Goal: Transaction & Acquisition: Purchase product/service

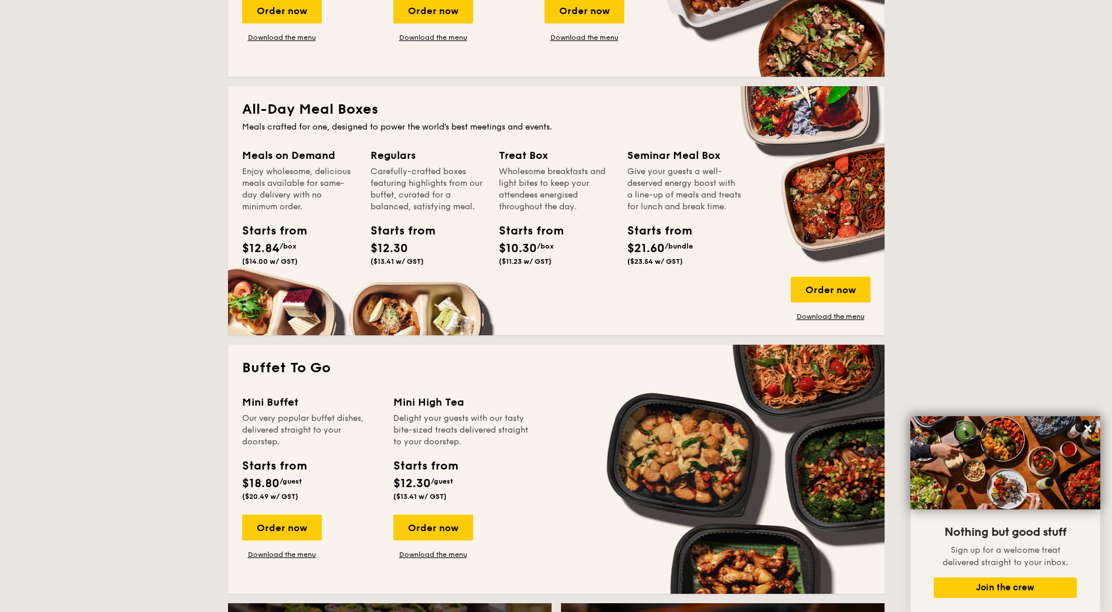
scroll to position [703, 0]
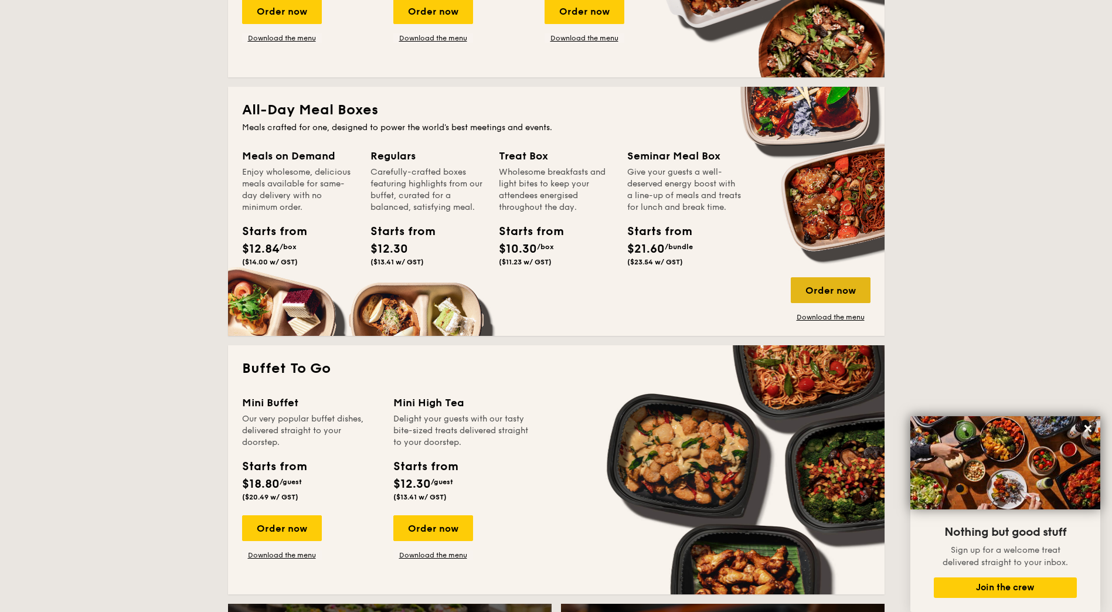
click at [845, 296] on div "Order now" at bounding box center [831, 290] width 80 height 26
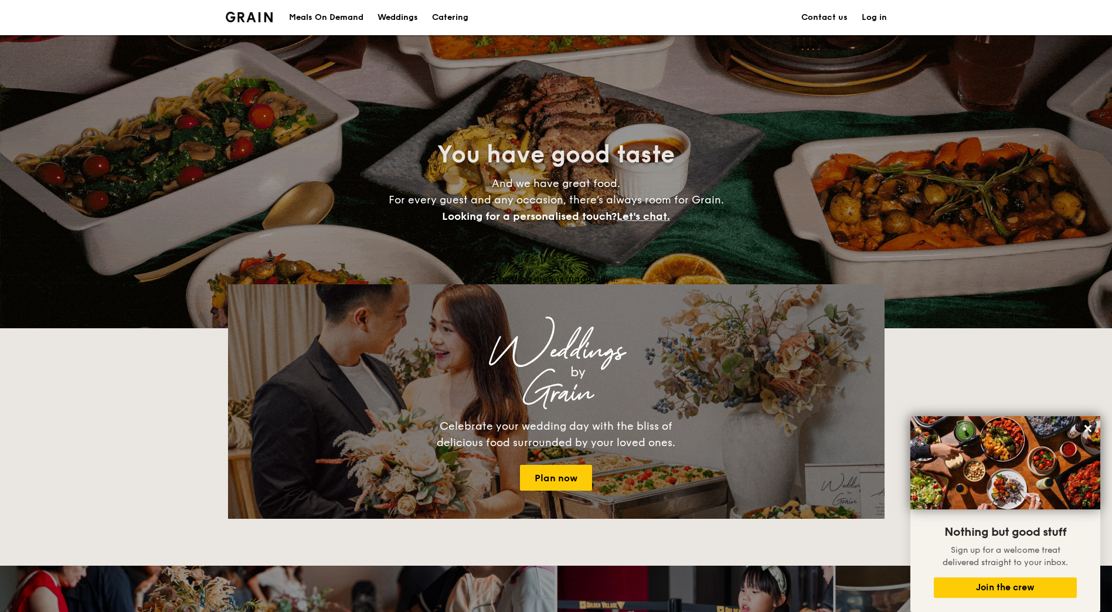
scroll to position [1985, 0]
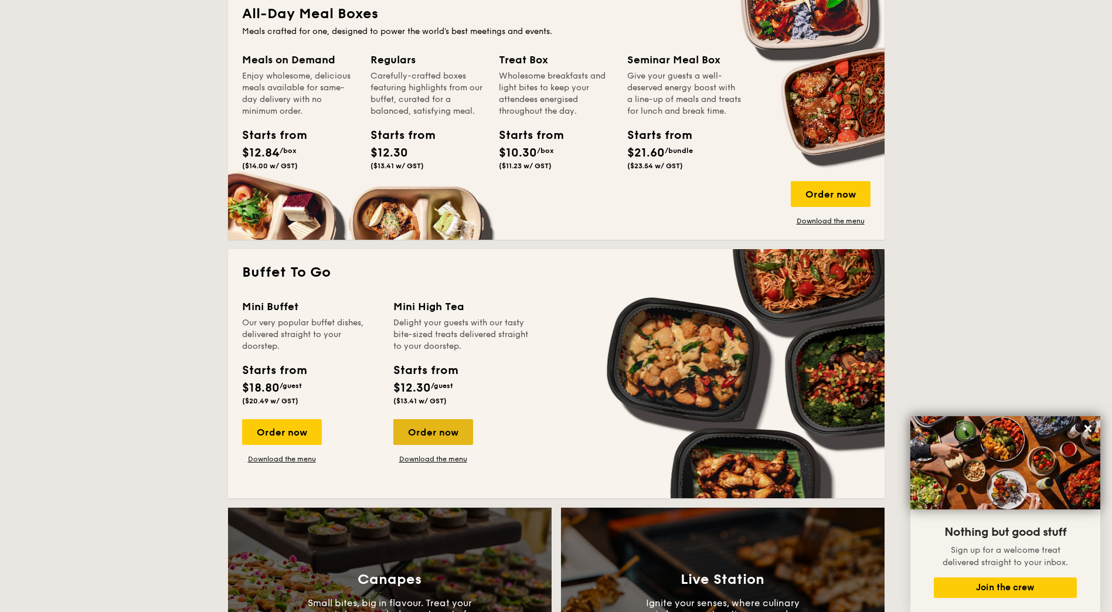
scroll to position [762, 0]
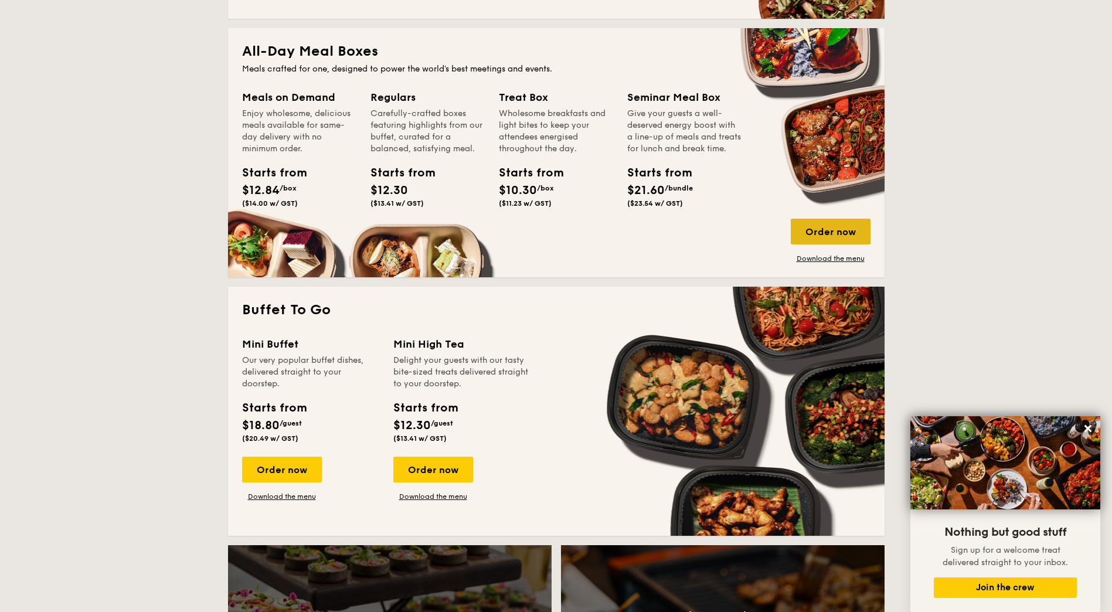
click at [850, 225] on div "Order now" at bounding box center [831, 232] width 80 height 26
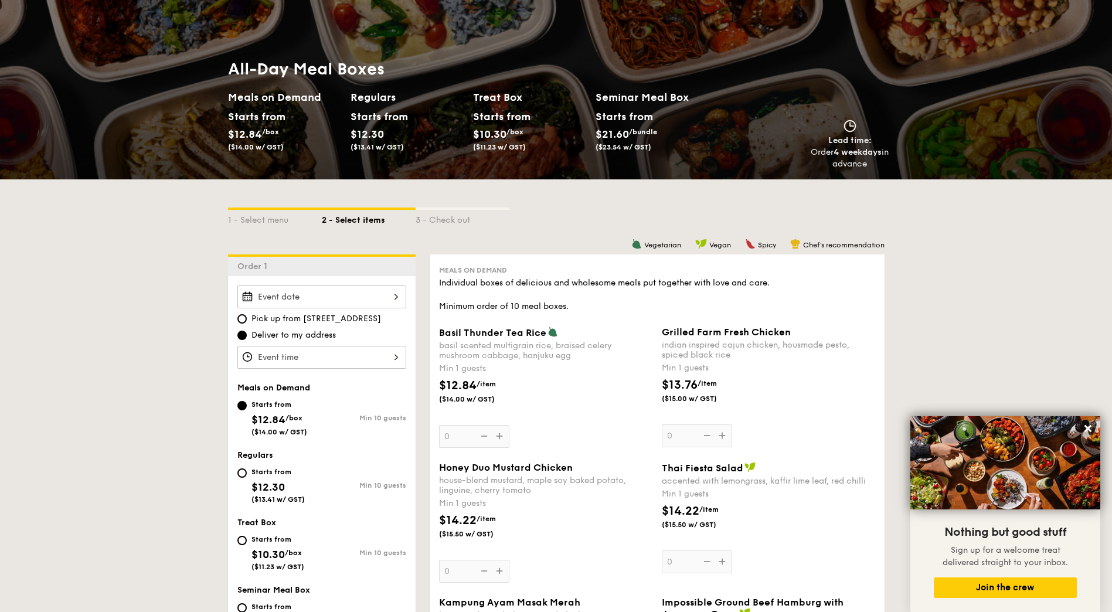
scroll to position [234, 0]
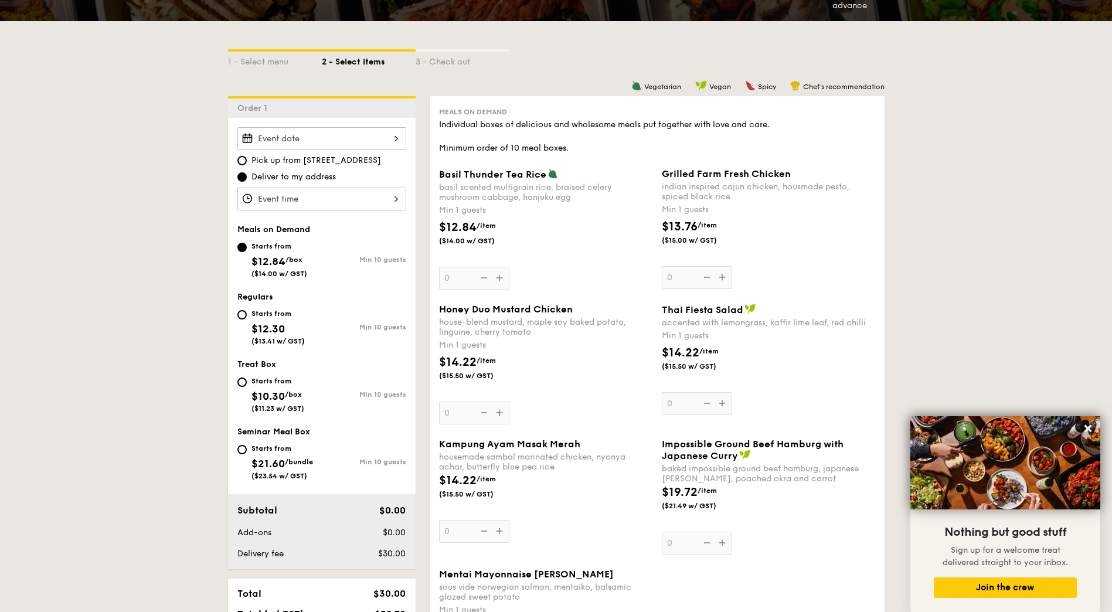
click at [336, 134] on div at bounding box center [321, 138] width 169 height 23
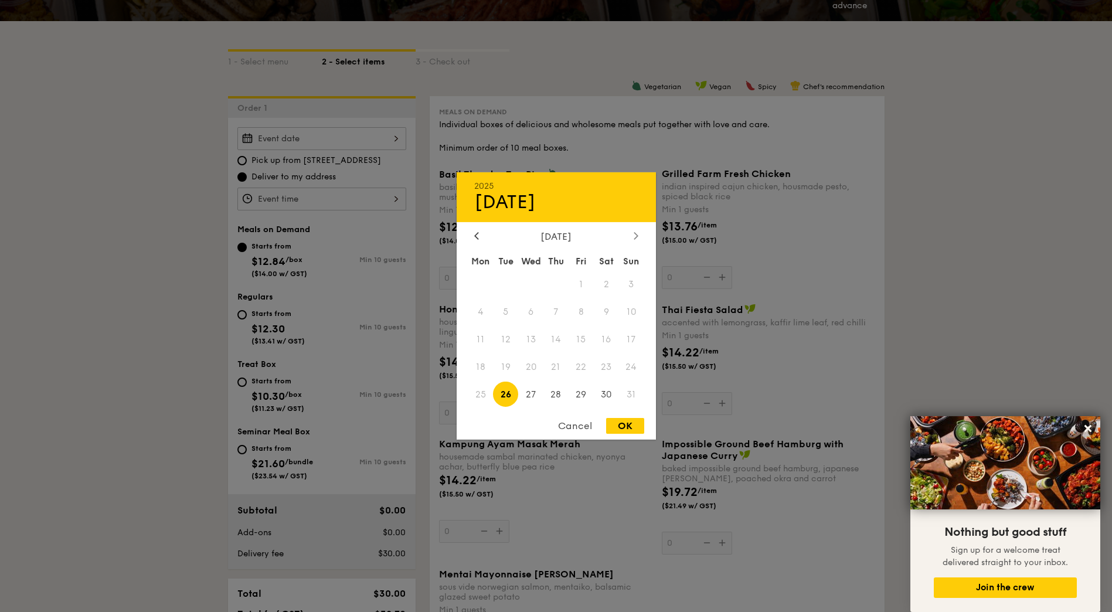
click at [636, 233] on icon at bounding box center [636, 236] width 5 height 8
click at [486, 275] on span "1" at bounding box center [480, 284] width 25 height 25
click at [635, 423] on div "OK" at bounding box center [625, 426] width 38 height 16
type input "Sep 01, 2025"
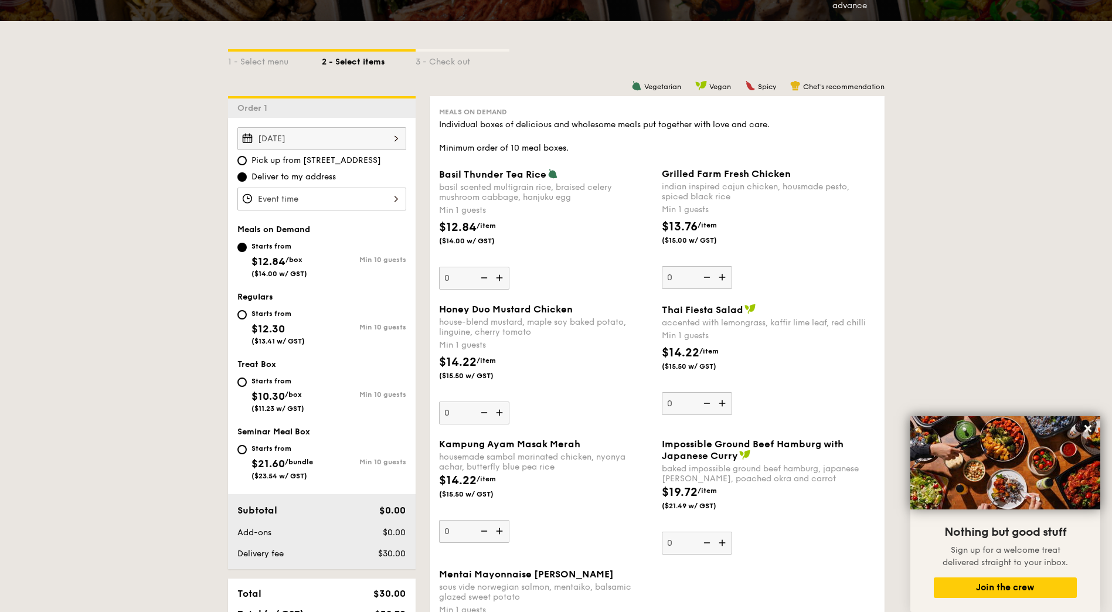
click at [342, 207] on div at bounding box center [321, 199] width 169 height 23
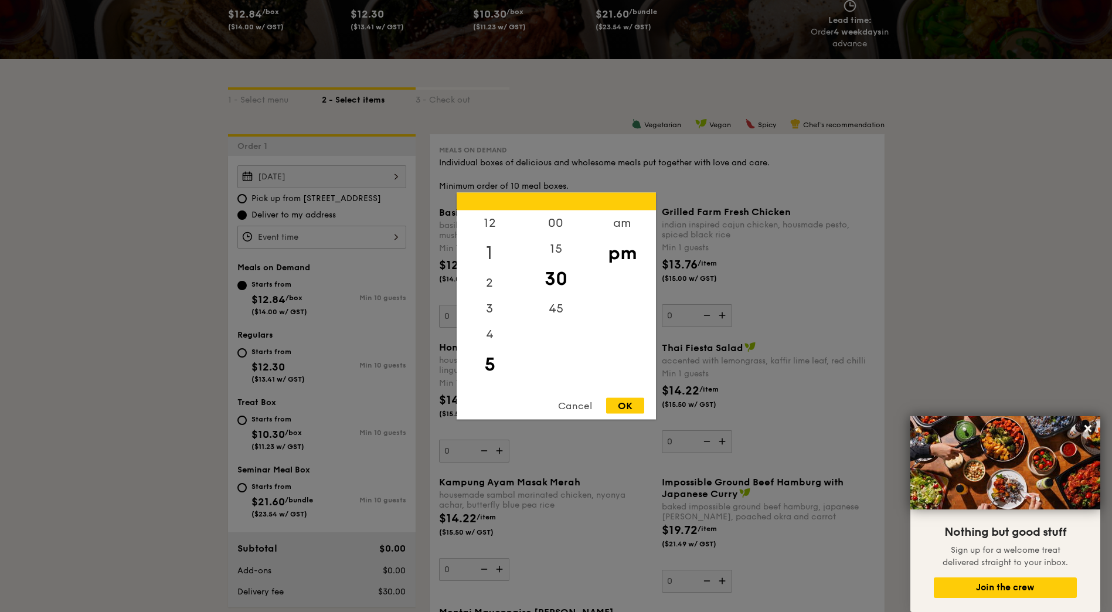
scroll to position [176, 0]
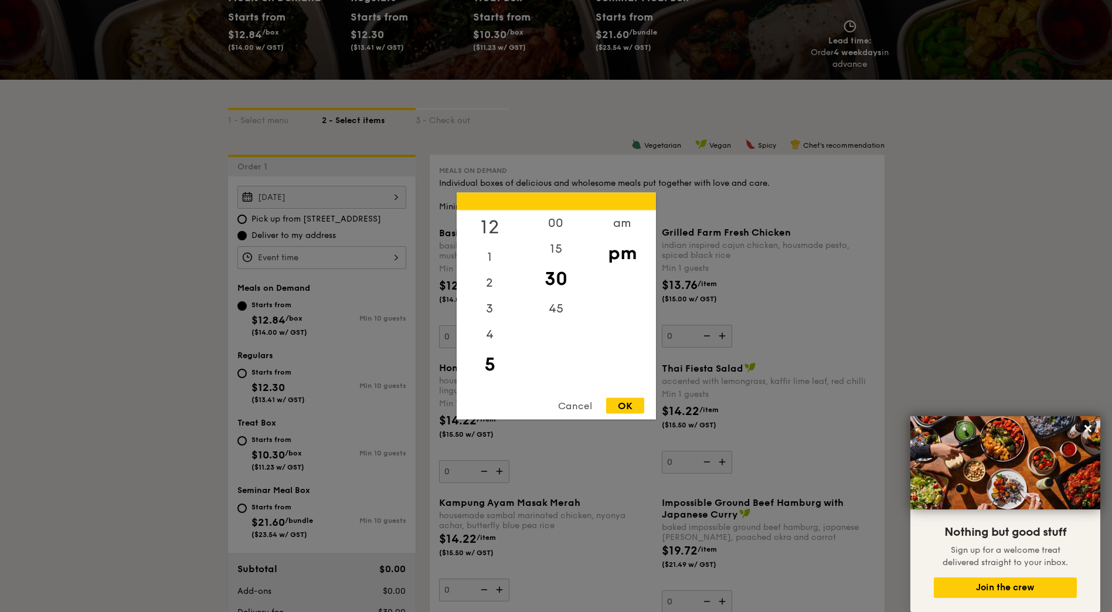
click at [492, 223] on div "12" at bounding box center [490, 227] width 66 height 34
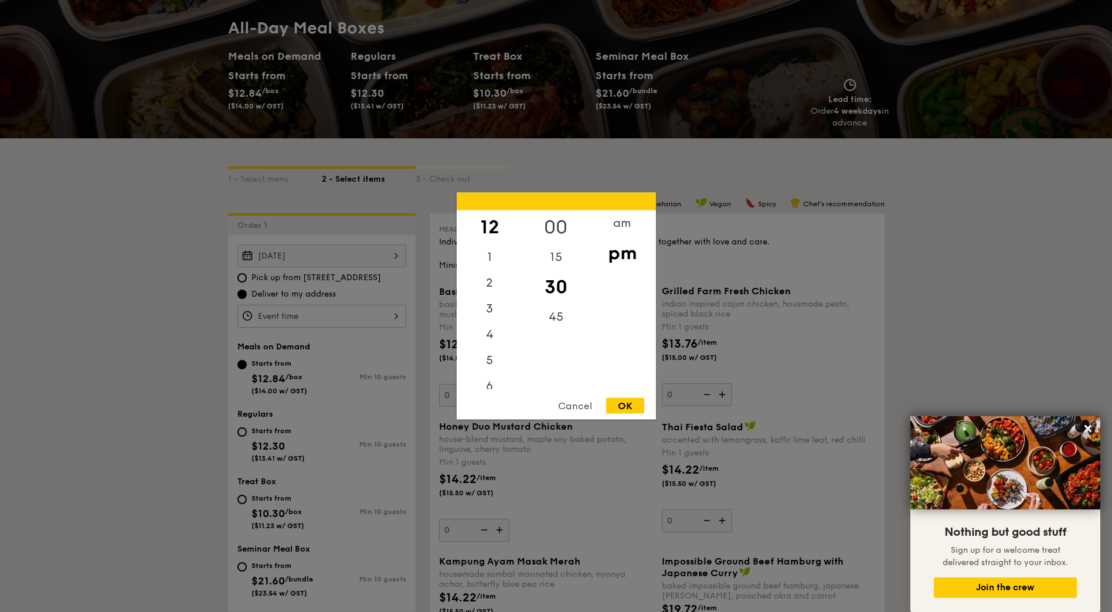
click at [553, 225] on div "00" at bounding box center [556, 227] width 66 height 34
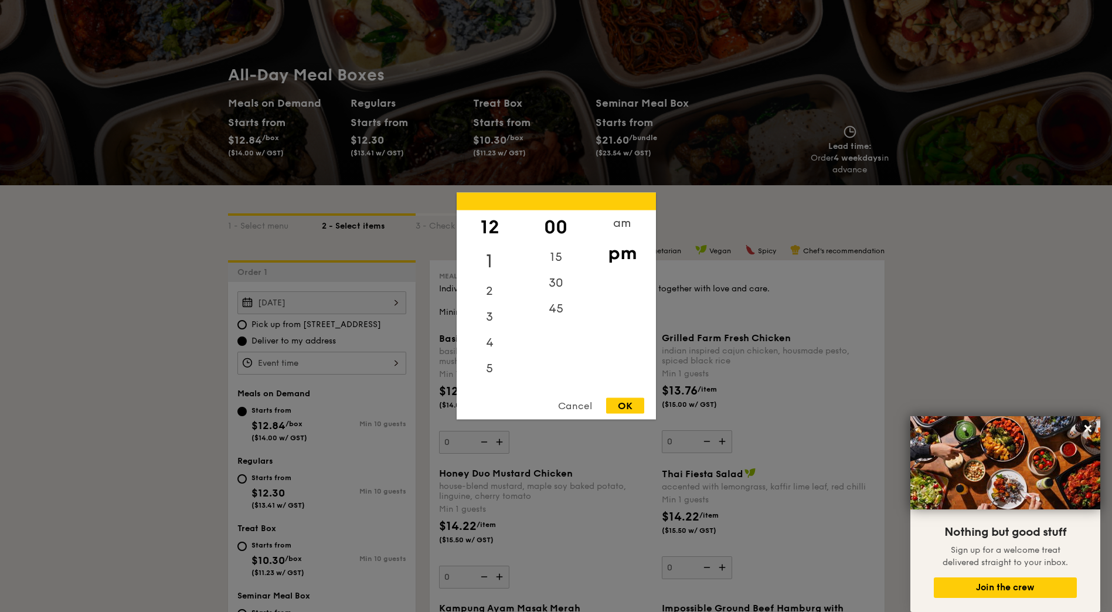
scroll to position [0, 0]
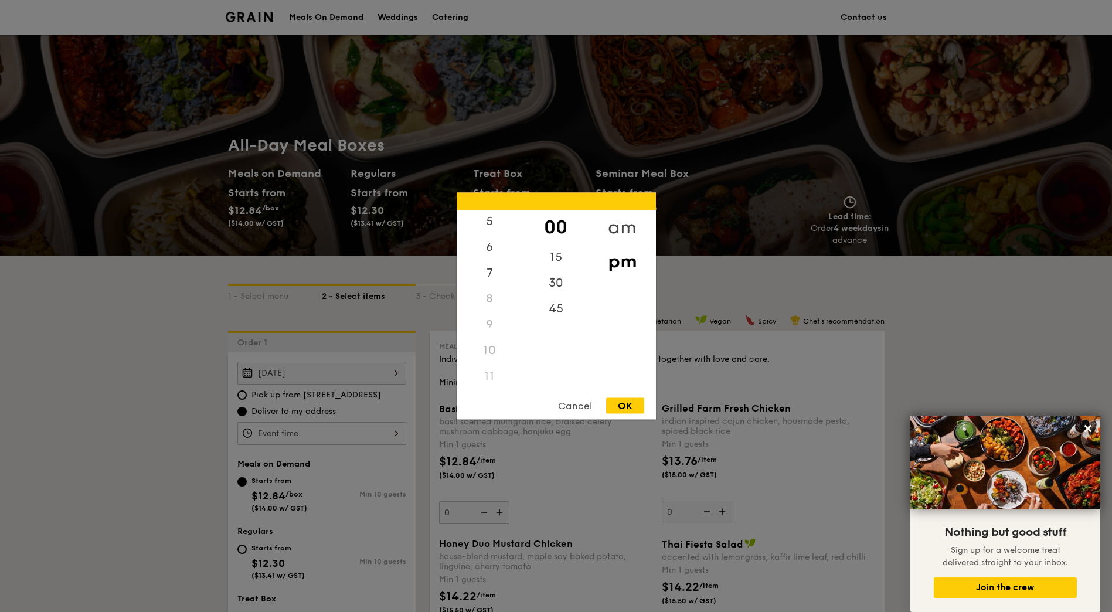
click at [628, 216] on div "am" at bounding box center [622, 227] width 66 height 34
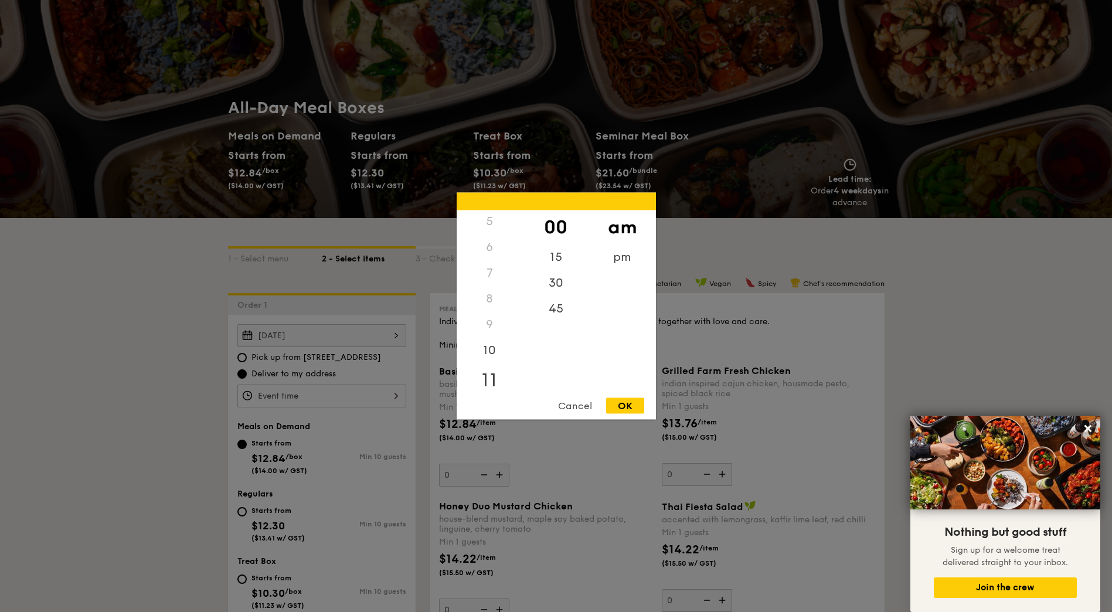
scroll to position [59, 0]
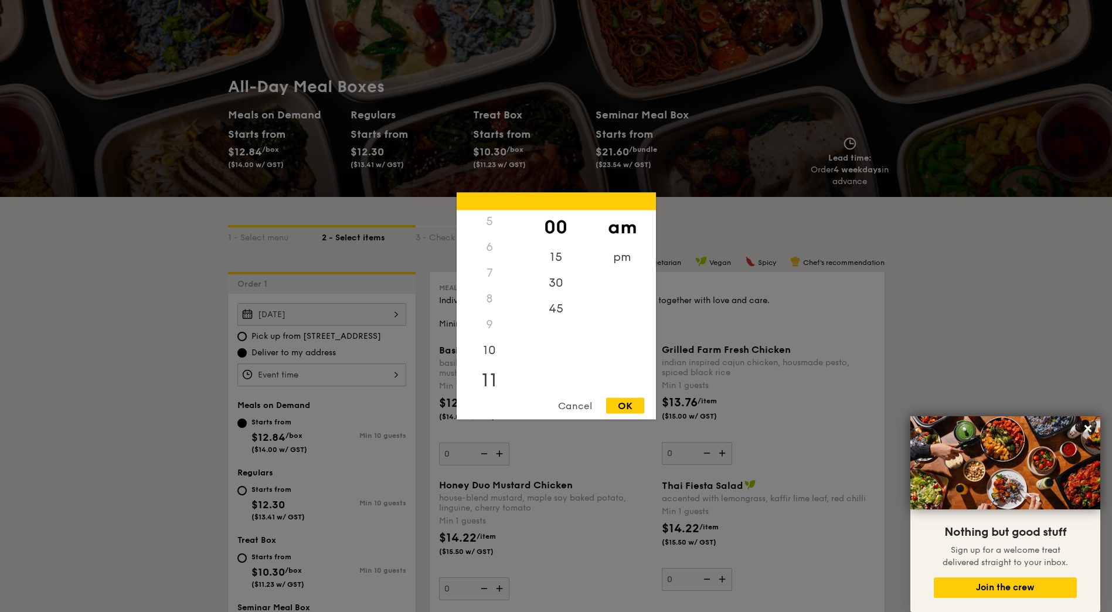
click at [492, 373] on div "11" at bounding box center [490, 380] width 66 height 34
click at [563, 278] on div "30" at bounding box center [556, 287] width 66 height 34
click at [563, 249] on div "15" at bounding box center [556, 253] width 66 height 34
click at [628, 399] on div "OK" at bounding box center [625, 406] width 38 height 16
type input "11:15AM"
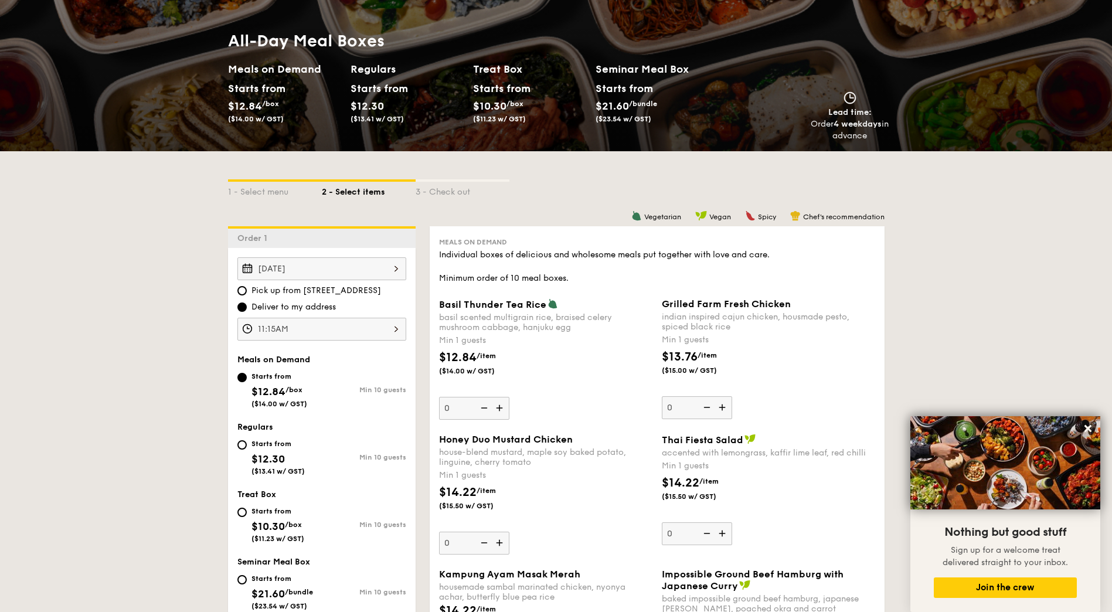
scroll to position [176, 0]
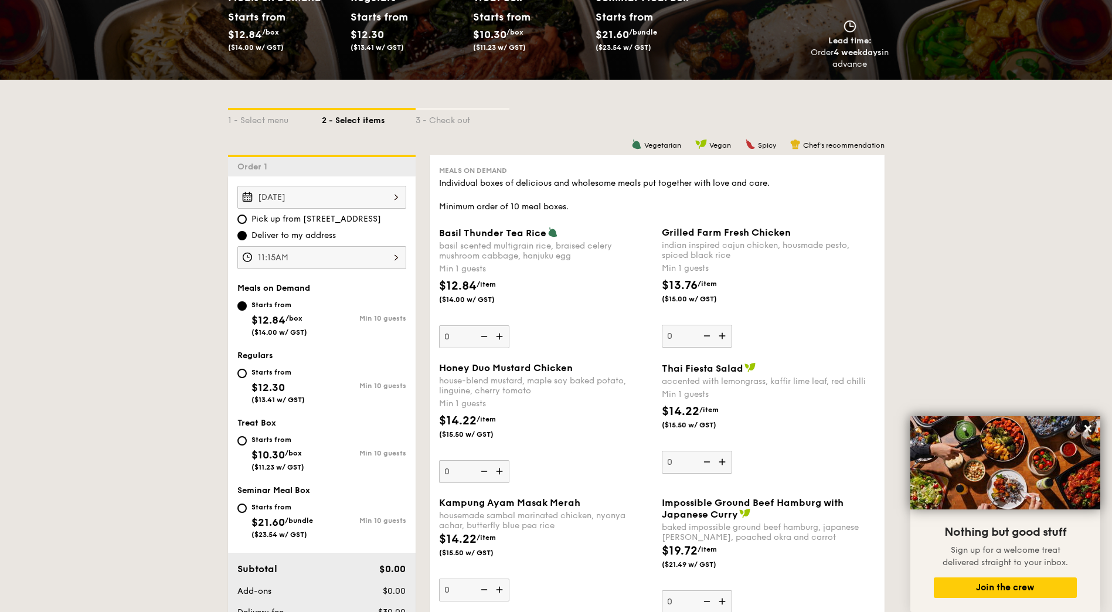
drag, startPoint x: 465, startPoint y: 263, endPoint x: 555, endPoint y: 333, distance: 114.0
click at [555, 333] on div "Basil Thunder Tea Rice basil scented multigrain rice, braised celery mushroom c…" at bounding box center [545, 287] width 213 height 121
copy div "uests $12.84 /item ($14.00 w/ GST)"
click at [581, 376] on div "house-blend mustard, maple soy baked potato, linguine, cherry tomato" at bounding box center [545, 386] width 213 height 20
click at [509, 460] on input "0" at bounding box center [474, 471] width 70 height 23
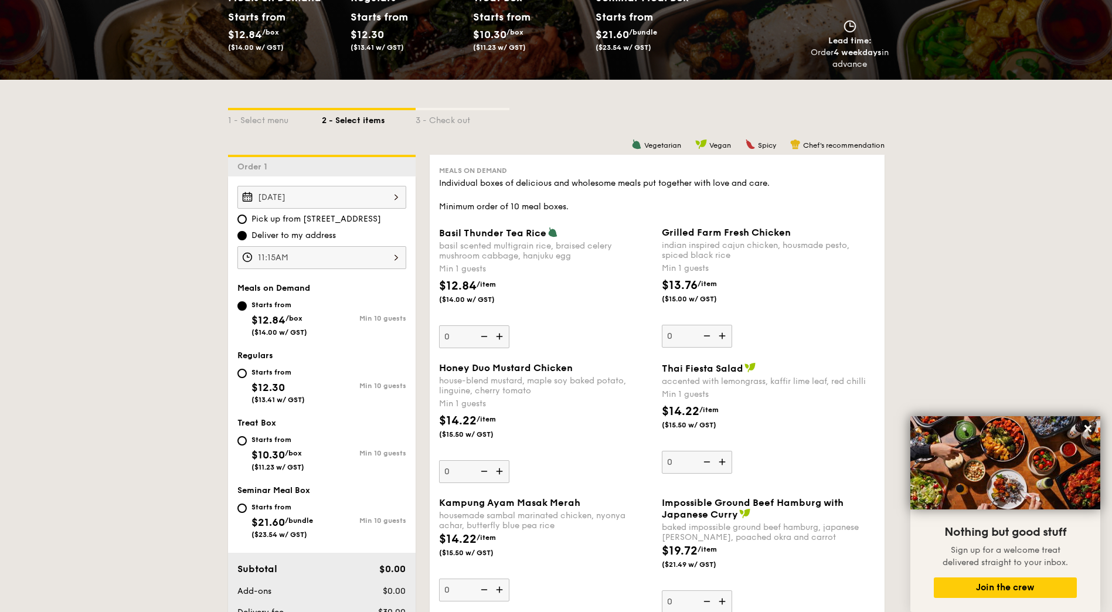
click at [593, 396] on div "Honey Duo Mustard Chicken house-blend mustard, maple soy baked potato, linguine…" at bounding box center [545, 422] width 213 height 121
click at [509, 460] on input "0" at bounding box center [474, 471] width 70 height 23
click at [533, 389] on div "house-blend mustard, maple soy baked potato, linguine, cherry tomato" at bounding box center [545, 386] width 213 height 20
click at [509, 460] on input "0" at bounding box center [474, 471] width 70 height 23
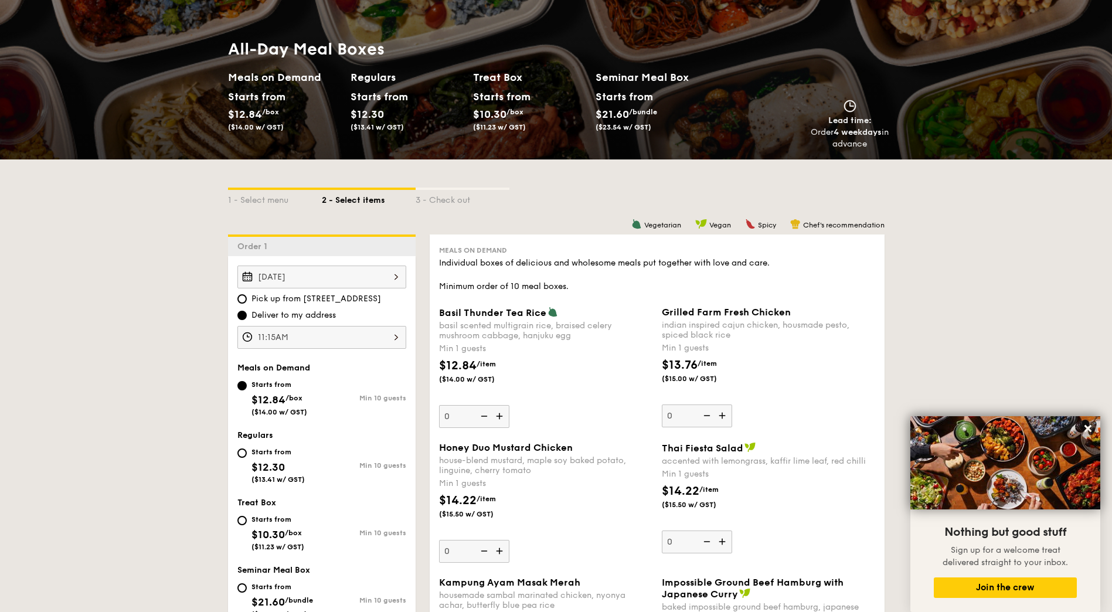
scroll to position [0, 0]
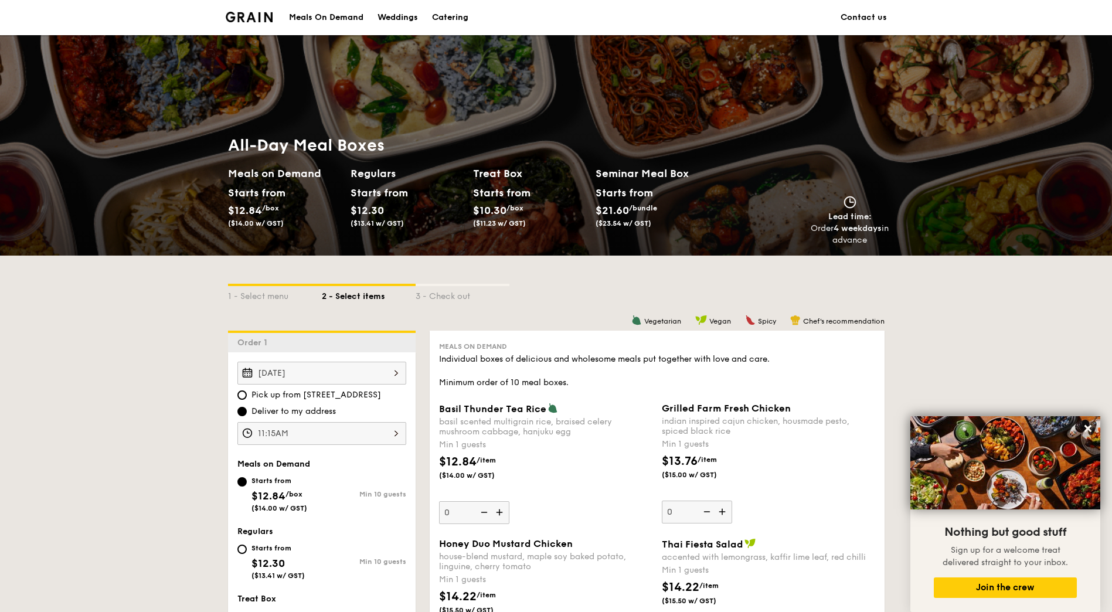
click at [580, 361] on div "Individual boxes of delicious and wholesome meals put together with love and ca…" at bounding box center [657, 370] width 436 height 35
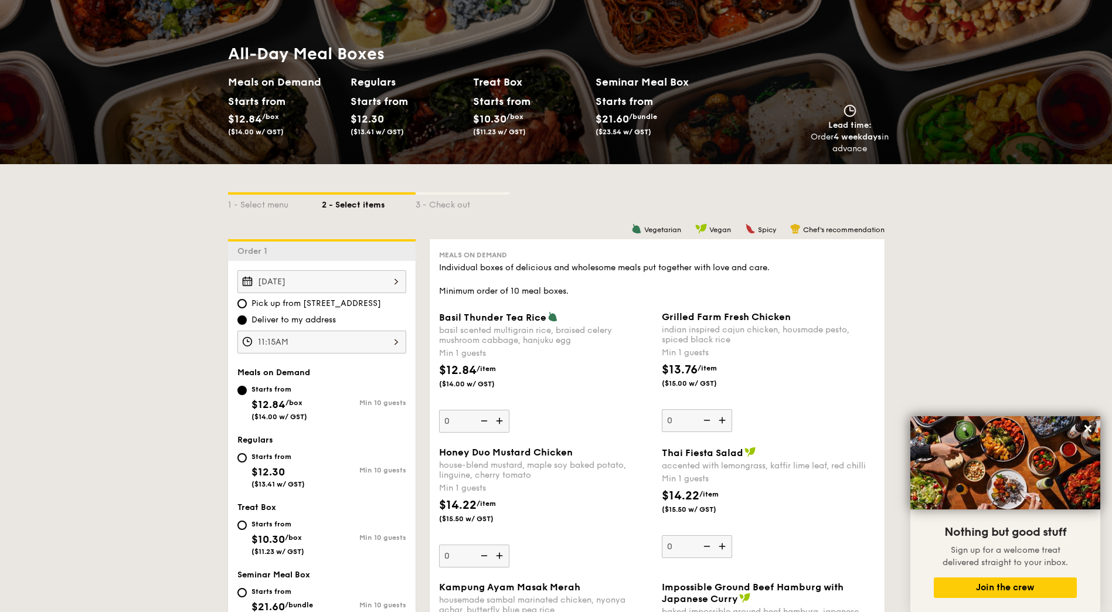
scroll to position [234, 0]
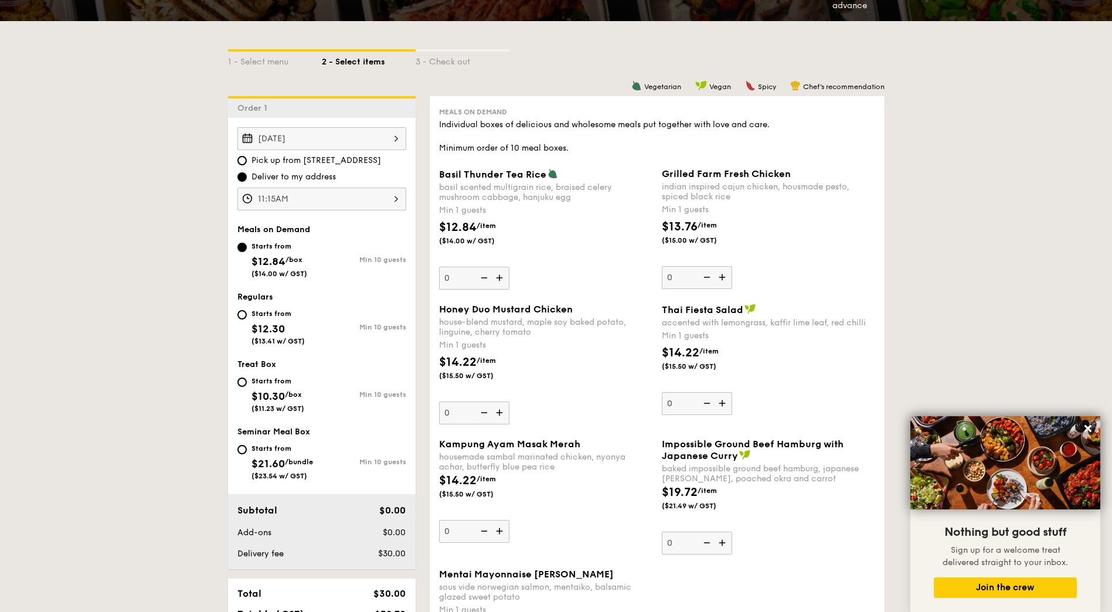
click at [534, 147] on div "Individual boxes of delicious and wholesome meals put together with love and ca…" at bounding box center [657, 136] width 436 height 35
drag, startPoint x: 534, startPoint y: 147, endPoint x: 557, endPoint y: 161, distance: 27.3
click at [557, 161] on div "Meals on Demand Individual boxes of delicious and wholesome meals put together …" at bounding box center [657, 404] width 455 height 617
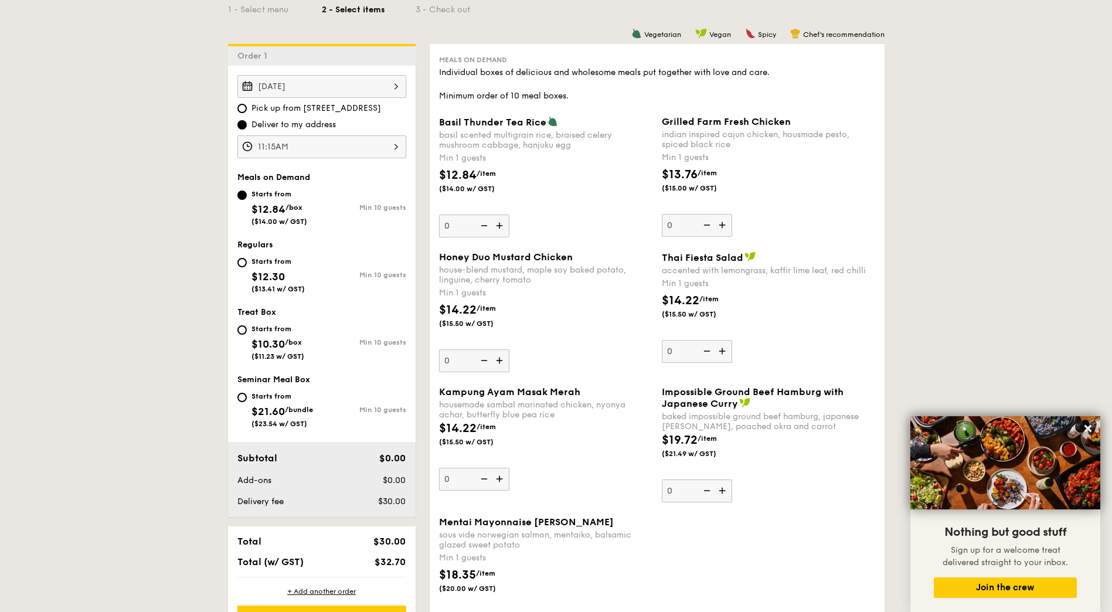
scroll to position [345, 0]
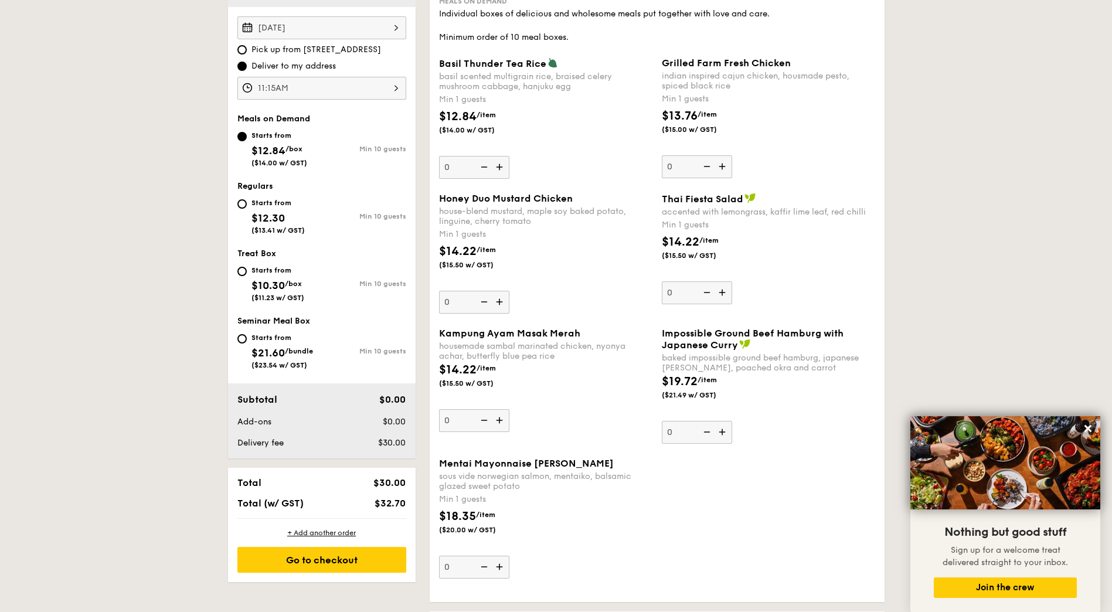
drag, startPoint x: 389, startPoint y: 408, endPoint x: 389, endPoint y: 441, distance: 33.4
click at [389, 441] on div "Subtotal $0.00 Add-ons $0.00 Delivery fee $30.00" at bounding box center [322, 420] width 188 height 75
drag, startPoint x: 389, startPoint y: 441, endPoint x: 398, endPoint y: 444, distance: 9.7
click at [398, 444] on span "$30.00" at bounding box center [392, 443] width 28 height 10
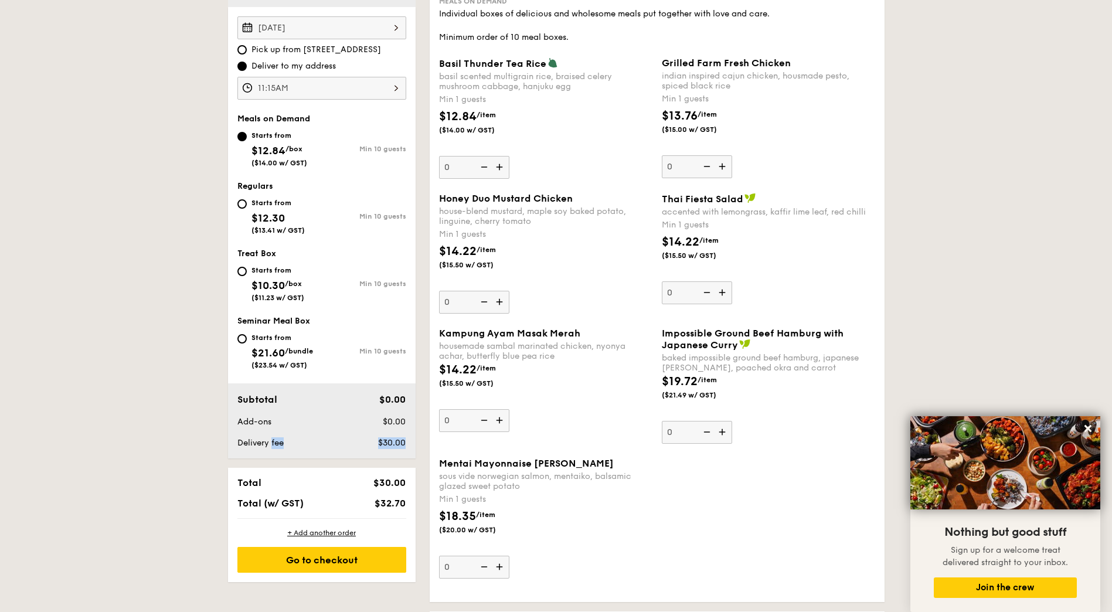
click at [398, 444] on span "$30.00" at bounding box center [392, 443] width 28 height 10
drag, startPoint x: 398, startPoint y: 444, endPoint x: 358, endPoint y: 448, distance: 40.7
click at [358, 448] on div "$30.00" at bounding box center [375, 443] width 72 height 12
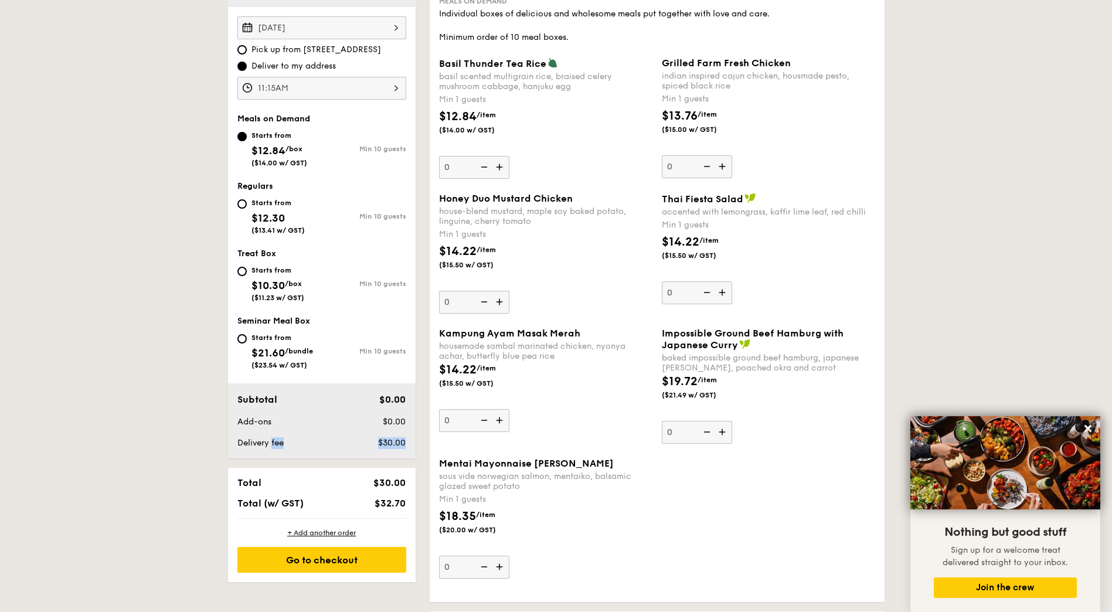
drag, startPoint x: 358, startPoint y: 448, endPoint x: 369, endPoint y: 452, distance: 11.9
click at [369, 452] on div "Subtotal $0.00 Add-ons $0.00 Delivery fee $30.00" at bounding box center [322, 420] width 188 height 75
drag, startPoint x: 369, startPoint y: 452, endPoint x: 374, endPoint y: 459, distance: 8.3
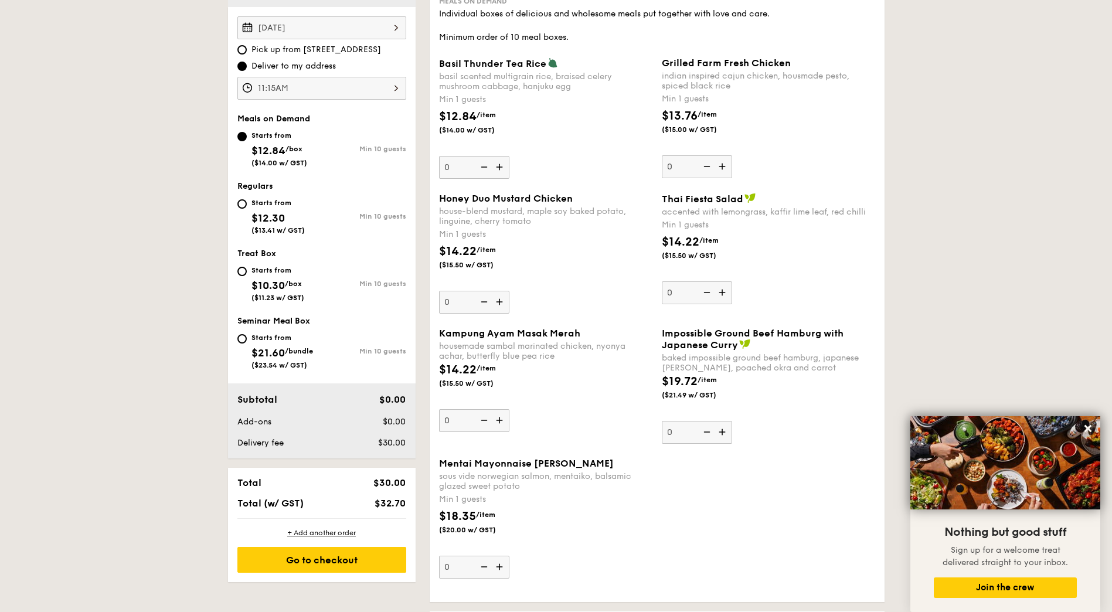
click at [374, 459] on div "Order 1 Sep 01, 2025 Pick up from 5 Burn Road #05-01 Deliver to my address 11:1…" at bounding box center [322, 283] width 188 height 597
click at [373, 459] on div "Order 1 Sep 01, 2025 Pick up from 5 Burn Road #05-01 Deliver to my address 11:1…" at bounding box center [322, 283] width 188 height 597
drag, startPoint x: 373, startPoint y: 459, endPoint x: 356, endPoint y: 444, distance: 22.0
click at [356, 444] on div "$30.00" at bounding box center [375, 443] width 72 height 12
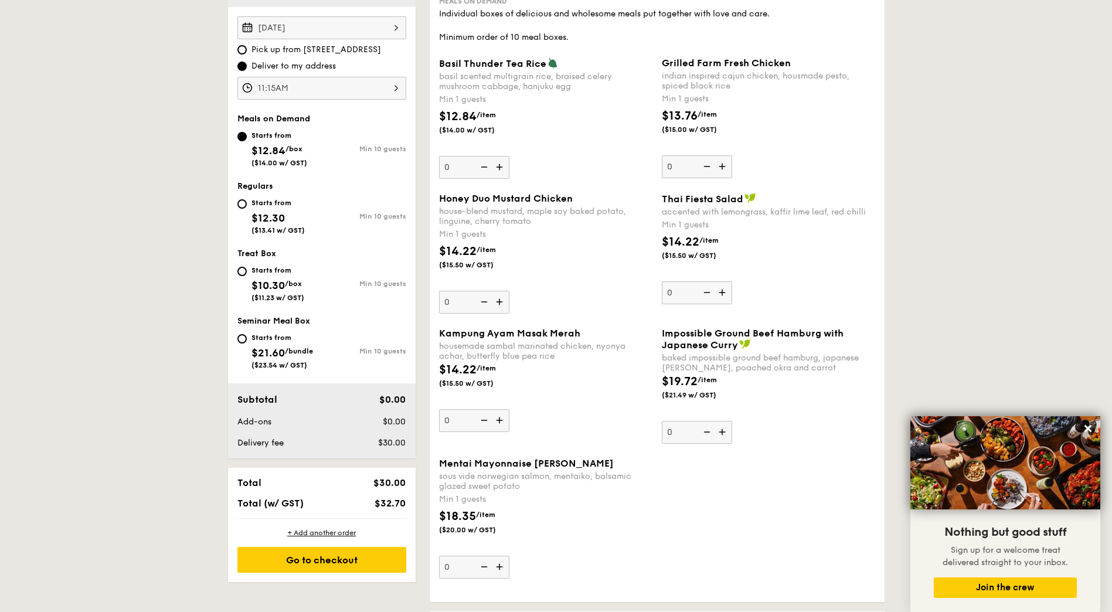
click at [356, 444] on div "$30.00" at bounding box center [375, 443] width 72 height 12
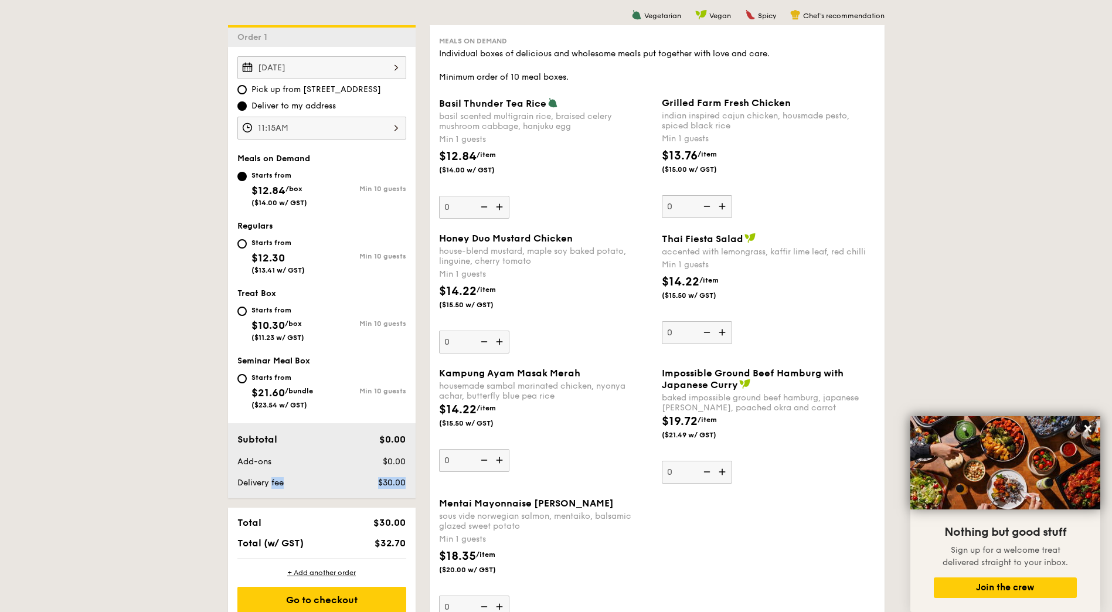
scroll to position [287, 0]
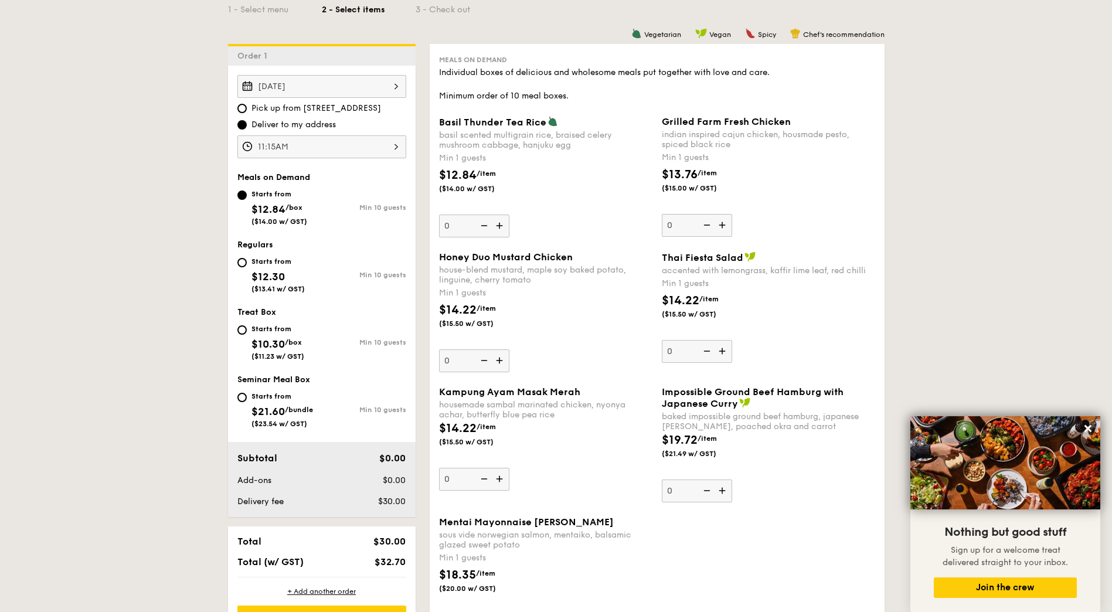
click at [250, 270] on div "Starts from $12.30 ($13.41 w/ GST)" at bounding box center [279, 273] width 84 height 39
click at [247, 267] on input "Starts from $12.30 ($13.41 w/ GST) Min 10 guests" at bounding box center [241, 262] width 9 height 9
radio input "true"
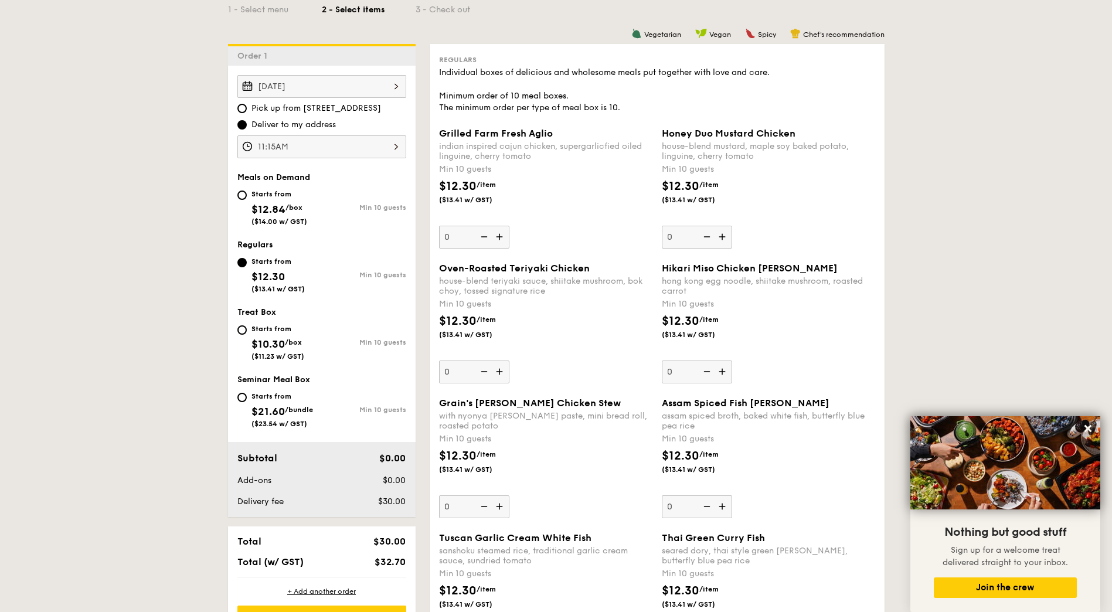
click at [247, 195] on div "Starts from $12.84 /box ($14.00 w/ GST)" at bounding box center [279, 206] width 84 height 39
click at [247, 195] on input "Starts from $12.84 /box ($14.00 w/ GST) Min 10 guests" at bounding box center [241, 194] width 9 height 9
radio input "true"
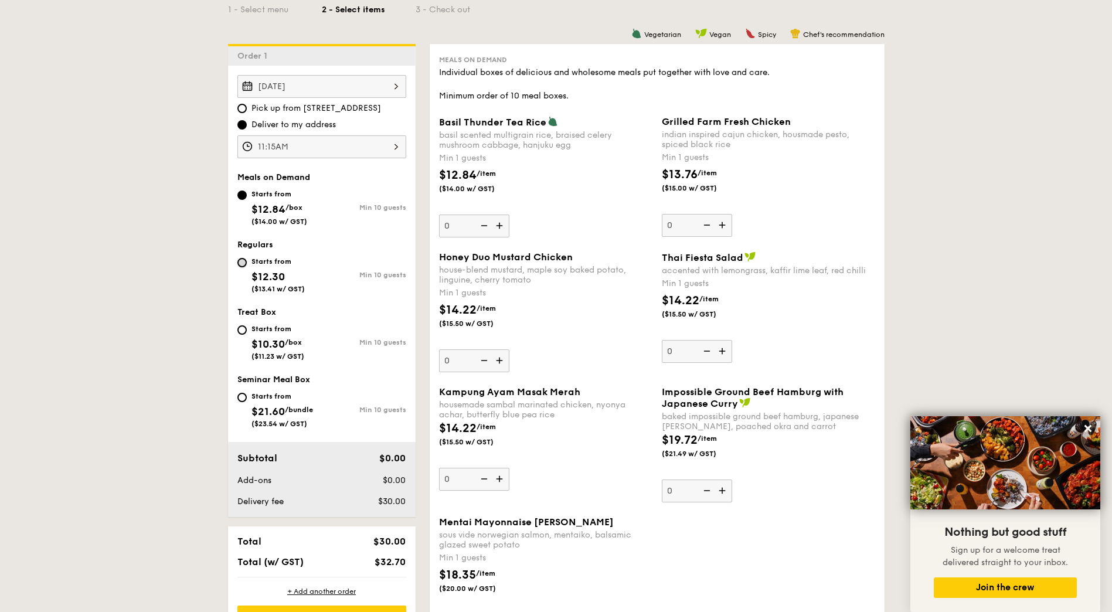
click at [241, 258] on input "Starts from $12.30 ($13.41 w/ GST) Min 10 guests" at bounding box center [241, 262] width 9 height 9
radio input "true"
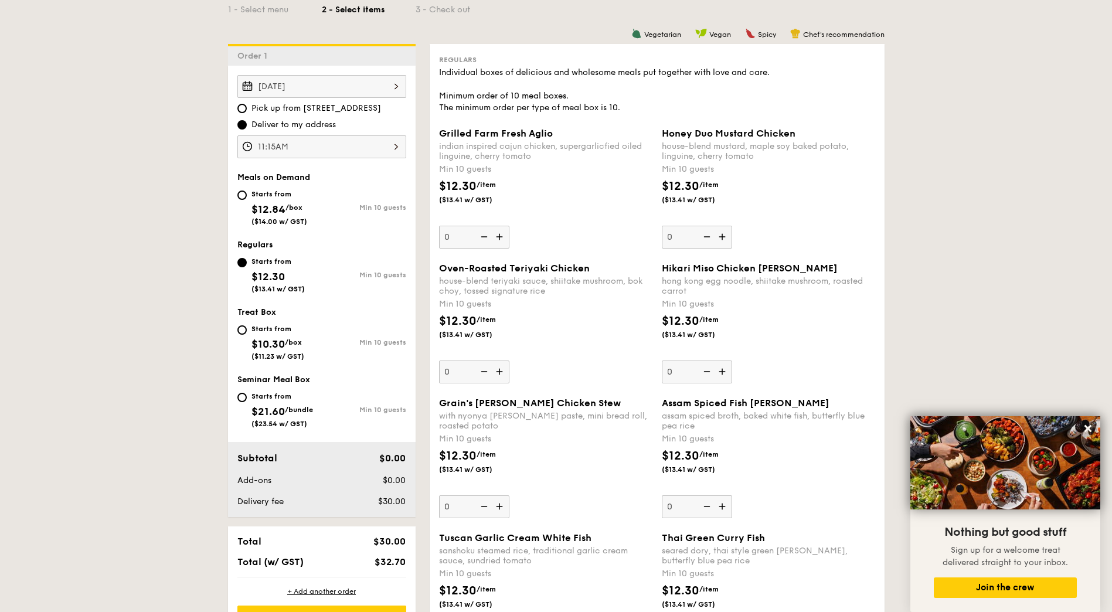
click at [250, 193] on div "Starts from $12.84 /box ($14.00 w/ GST)" at bounding box center [279, 206] width 84 height 39
click at [247, 193] on input "Starts from $12.84 /box ($14.00 w/ GST) Min 10 guests" at bounding box center [241, 194] width 9 height 9
radio input "true"
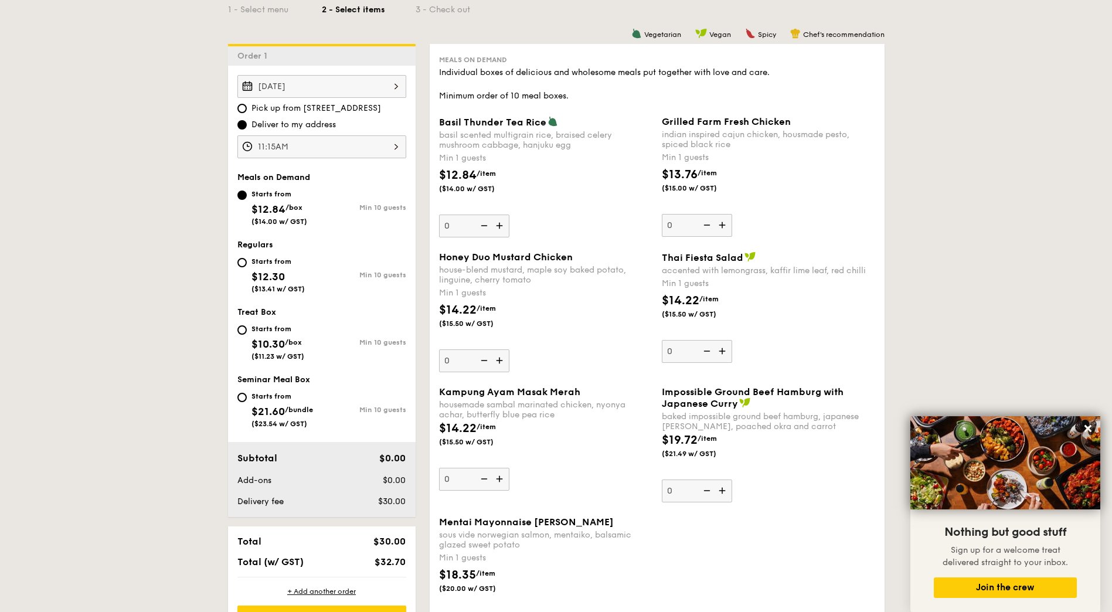
click at [723, 227] on img at bounding box center [723, 225] width 18 height 22
click at [723, 227] on input "0" at bounding box center [697, 225] width 70 height 23
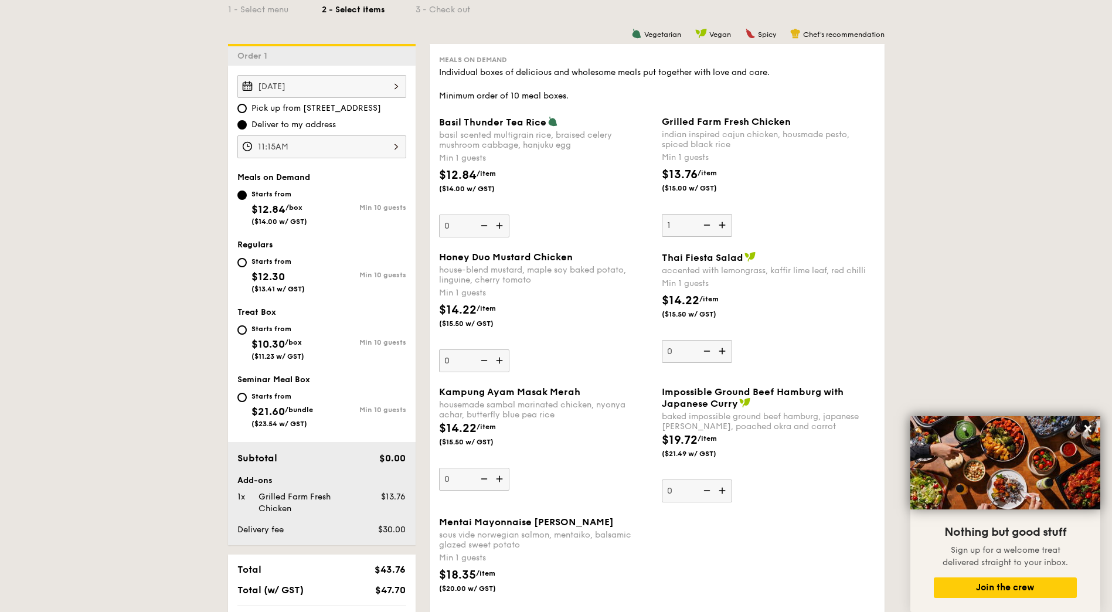
click at [723, 227] on img at bounding box center [723, 225] width 18 height 22
click at [723, 227] on input "1" at bounding box center [697, 225] width 70 height 23
click at [723, 227] on img at bounding box center [723, 225] width 18 height 22
click at [723, 227] on input "2" at bounding box center [697, 225] width 70 height 23
click at [723, 227] on img at bounding box center [723, 225] width 18 height 22
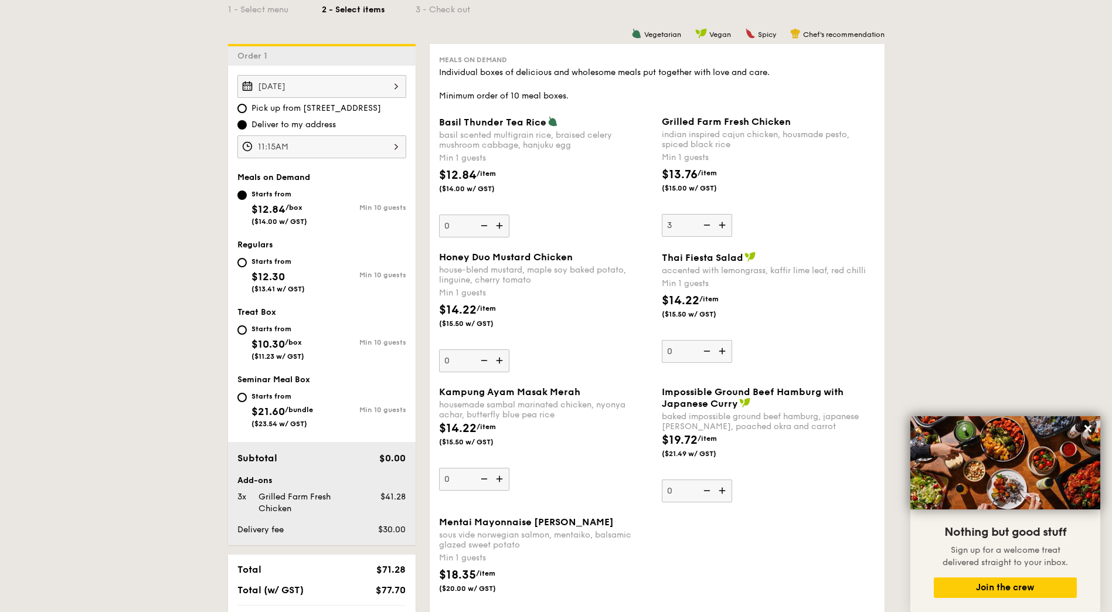
click at [723, 227] on input "3" at bounding box center [697, 225] width 70 height 23
click at [723, 227] on img at bounding box center [723, 225] width 18 height 22
click at [723, 227] on input "4" at bounding box center [697, 225] width 70 height 23
type input "5"
click at [251, 261] on div "Starts from" at bounding box center [277, 261] width 53 height 9
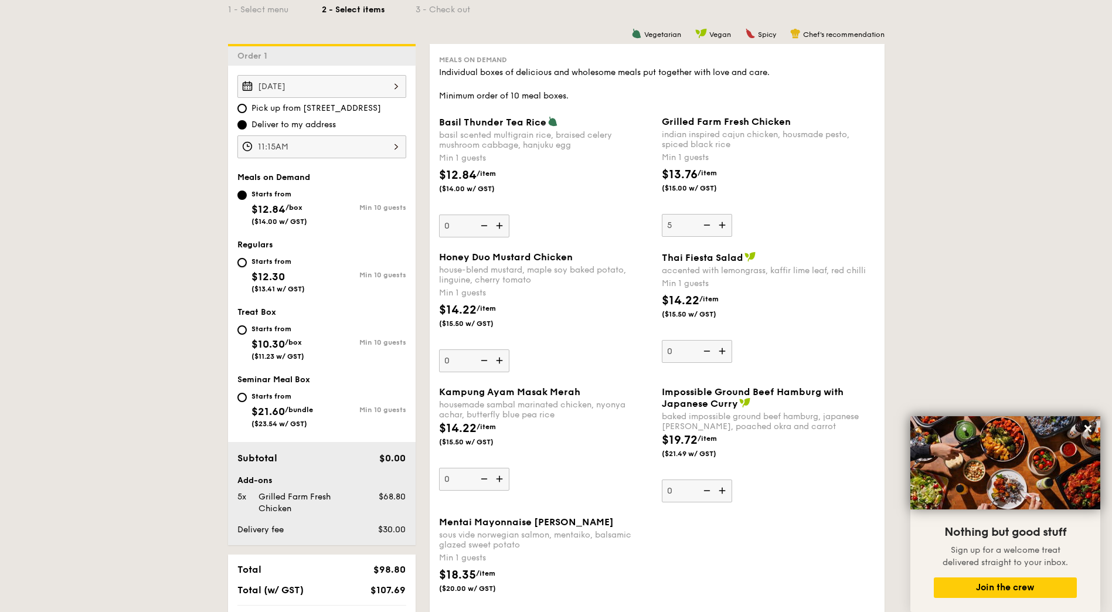
click at [247, 261] on input "Starts from $12.30 ($13.41 w/ GST) Min 10 guests" at bounding box center [241, 262] width 9 height 9
radio input "true"
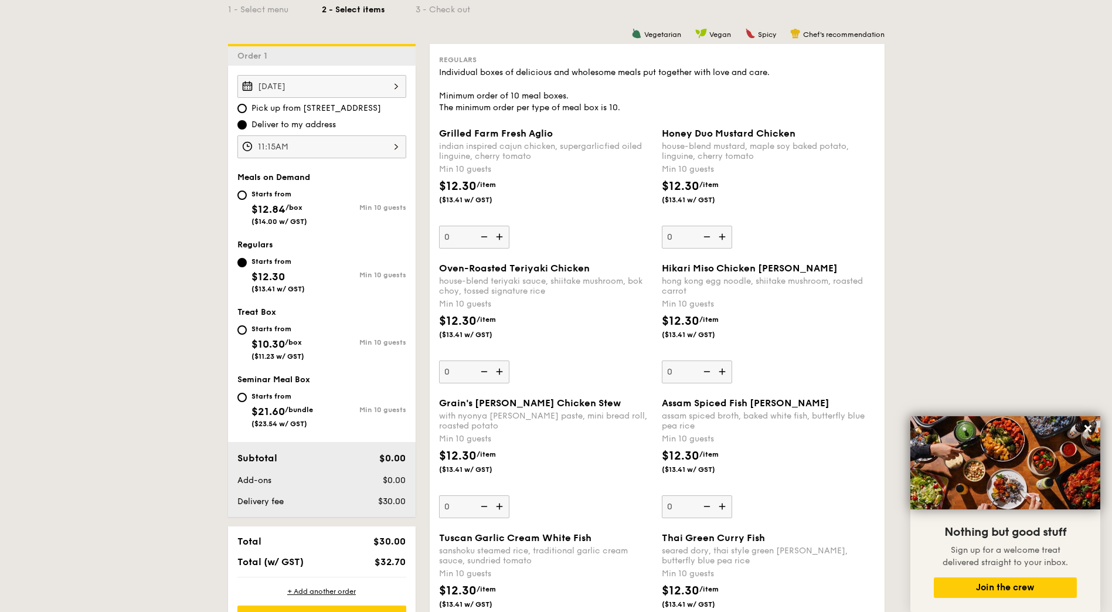
click at [724, 232] on img at bounding box center [723, 237] width 18 height 22
click at [724, 232] on input "0" at bounding box center [697, 237] width 70 height 23
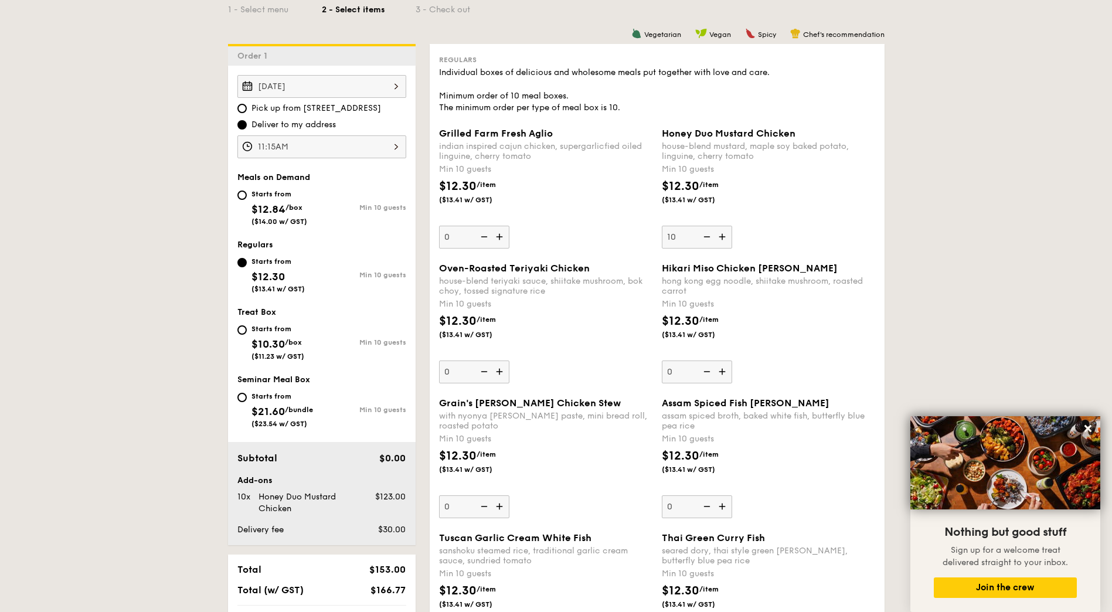
click at [726, 232] on img at bounding box center [723, 237] width 18 height 22
click at [726, 232] on input "10" at bounding box center [697, 237] width 70 height 23
click at [726, 232] on img at bounding box center [723, 237] width 18 height 22
click at [726, 232] on input "11" at bounding box center [697, 237] width 70 height 23
click at [726, 232] on img at bounding box center [723, 237] width 18 height 22
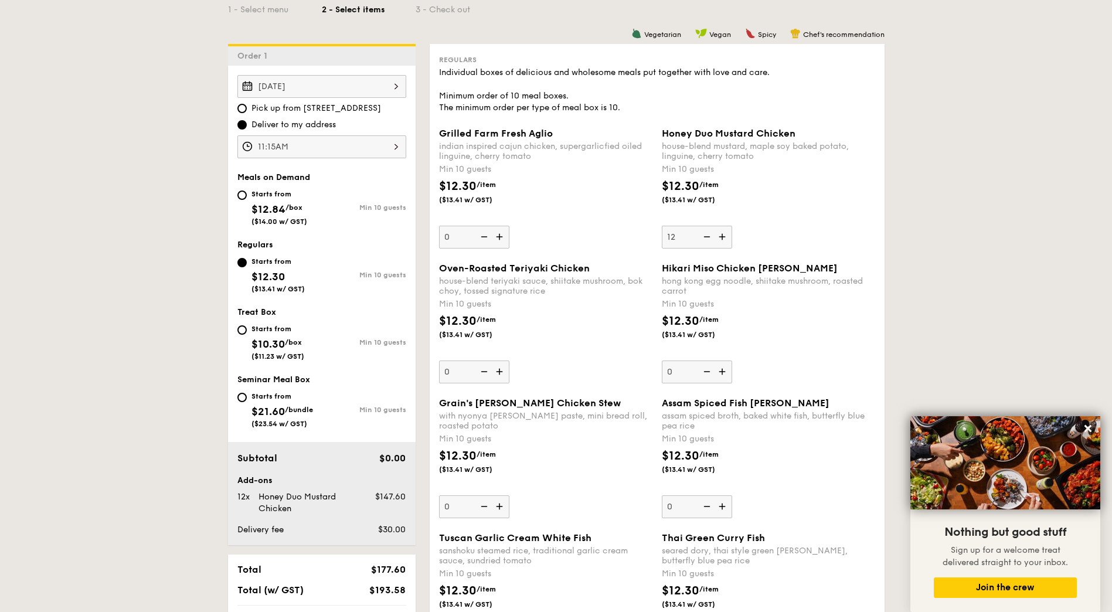
click at [726, 232] on input "12" at bounding box center [697, 237] width 70 height 23
click at [726, 232] on img at bounding box center [723, 237] width 18 height 22
click at [726, 232] on input "13" at bounding box center [697, 237] width 70 height 23
click at [726, 232] on img at bounding box center [723, 237] width 18 height 22
click at [726, 232] on input "14" at bounding box center [697, 237] width 70 height 23
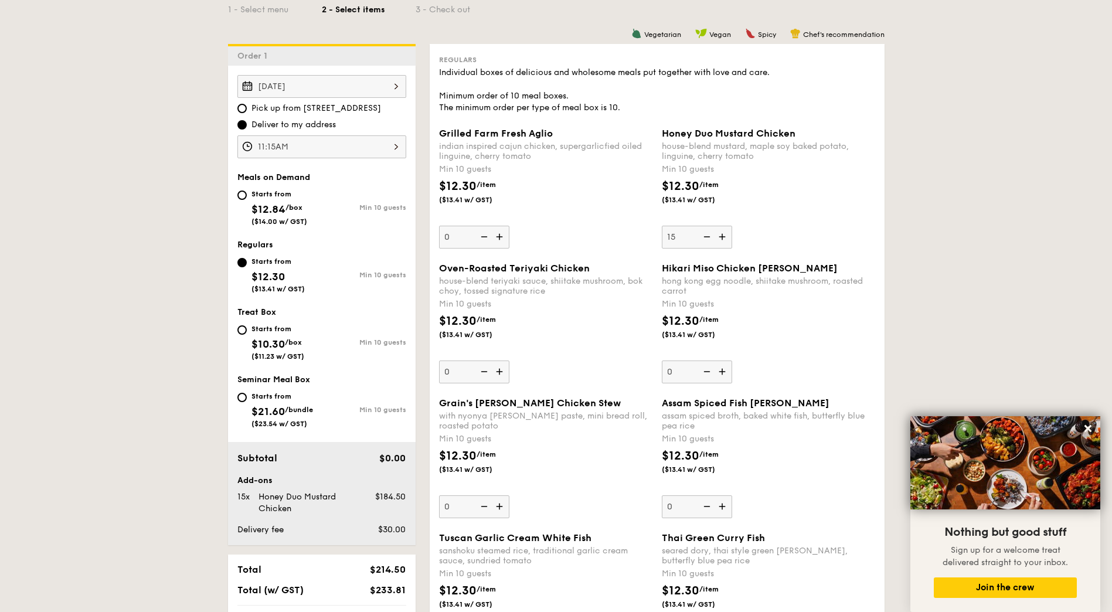
click at [707, 239] on img at bounding box center [706, 237] width 18 height 22
click at [707, 239] on input "15" at bounding box center [697, 237] width 70 height 23
click at [707, 239] on img at bounding box center [706, 237] width 18 height 22
click at [707, 239] on input "14" at bounding box center [697, 237] width 70 height 23
click at [707, 239] on img at bounding box center [706, 237] width 18 height 22
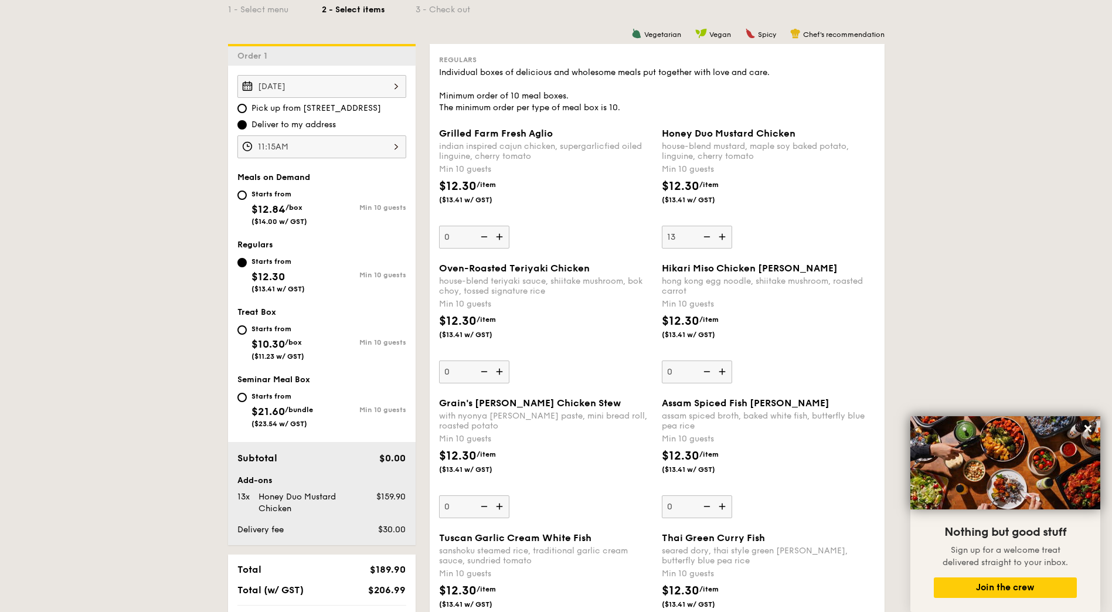
click at [707, 239] on input "13" at bounding box center [697, 237] width 70 height 23
click at [707, 239] on img at bounding box center [706, 237] width 18 height 22
click at [707, 239] on input "12" at bounding box center [697, 237] width 70 height 23
click at [707, 239] on img at bounding box center [706, 237] width 18 height 22
click at [707, 239] on input "11" at bounding box center [697, 237] width 70 height 23
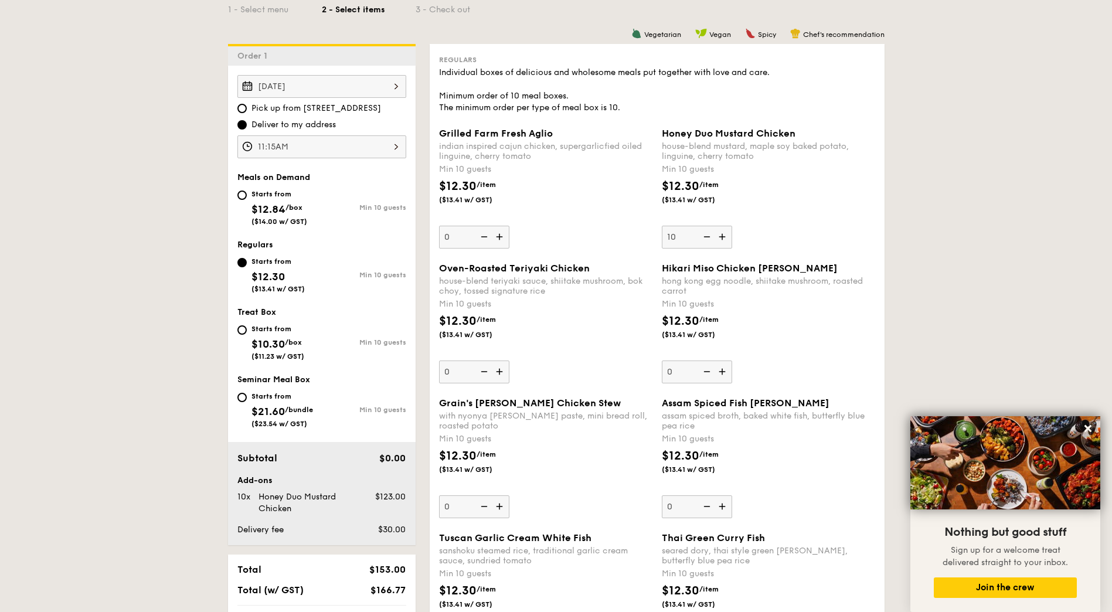
click at [707, 239] on img at bounding box center [706, 237] width 18 height 22
click at [707, 239] on input "10" at bounding box center [697, 237] width 70 height 23
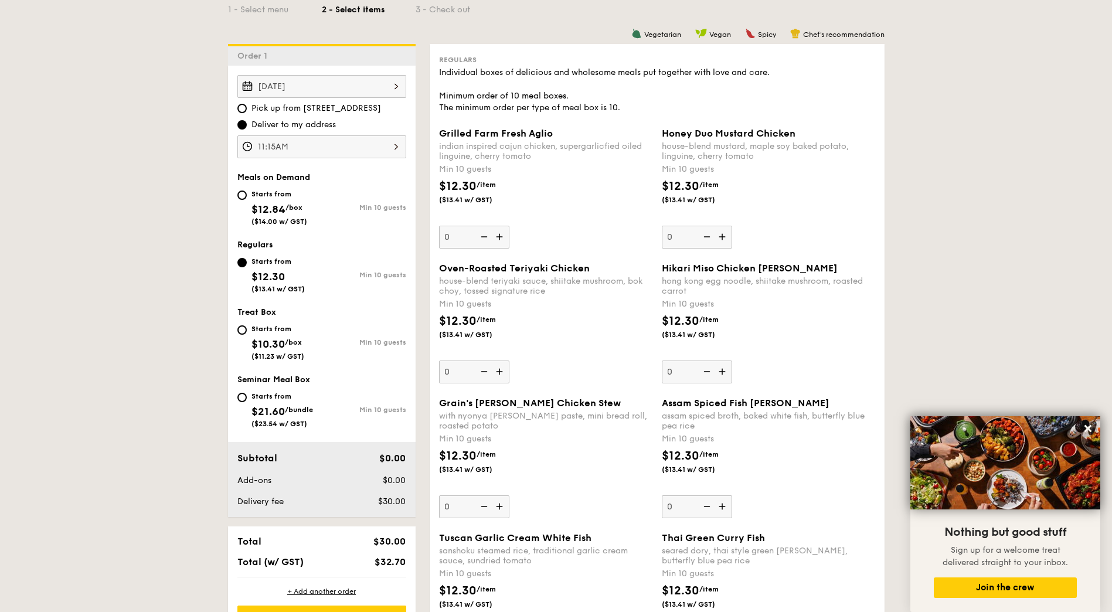
click at [707, 239] on img at bounding box center [706, 237] width 18 height 22
click at [707, 239] on input "0" at bounding box center [697, 237] width 70 height 23
click at [720, 235] on img at bounding box center [723, 237] width 18 height 22
click at [720, 235] on input "0" at bounding box center [697, 237] width 70 height 23
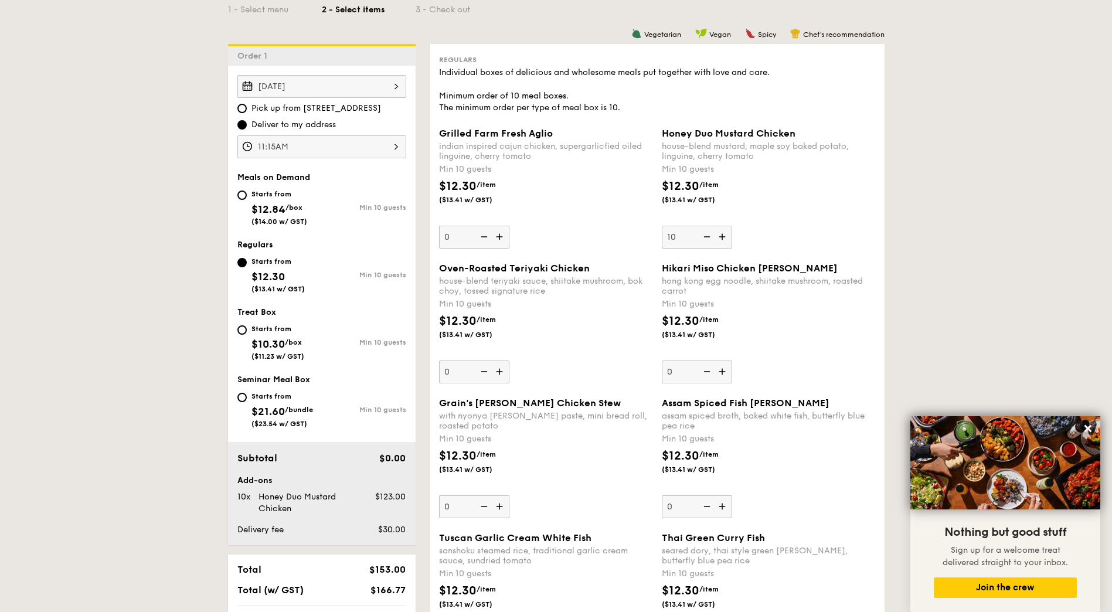
click at [705, 239] on img at bounding box center [706, 237] width 18 height 22
click at [705, 239] on input "10" at bounding box center [697, 237] width 70 height 23
type input "0"
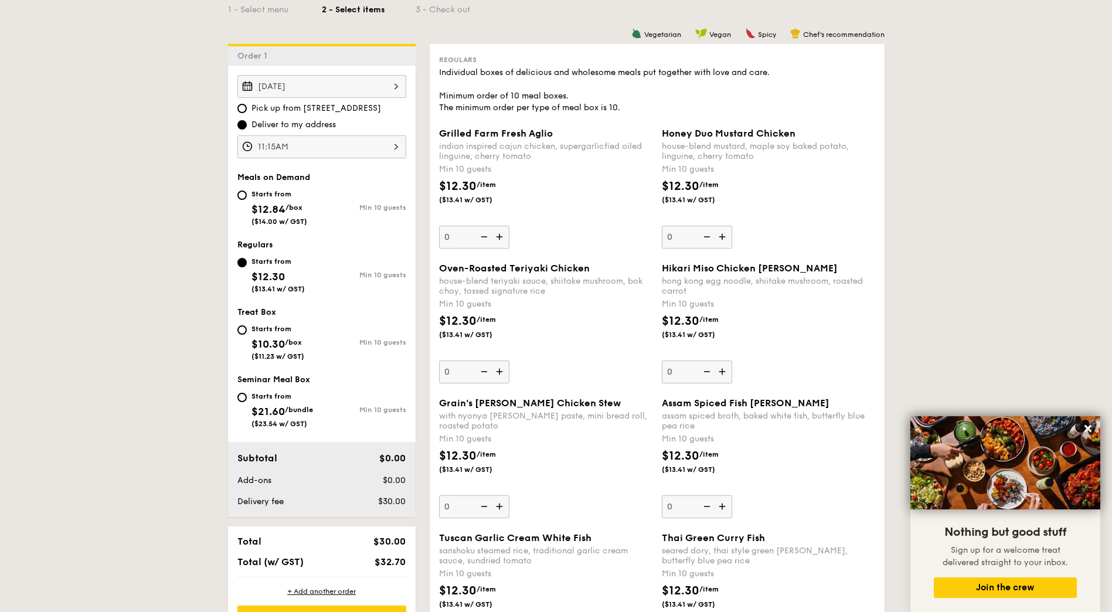
click at [257, 193] on div "Starts from" at bounding box center [279, 193] width 56 height 9
click at [247, 193] on input "Starts from $12.84 /box ($14.00 w/ GST) Min 10 guests" at bounding box center [241, 194] width 9 height 9
radio input "true"
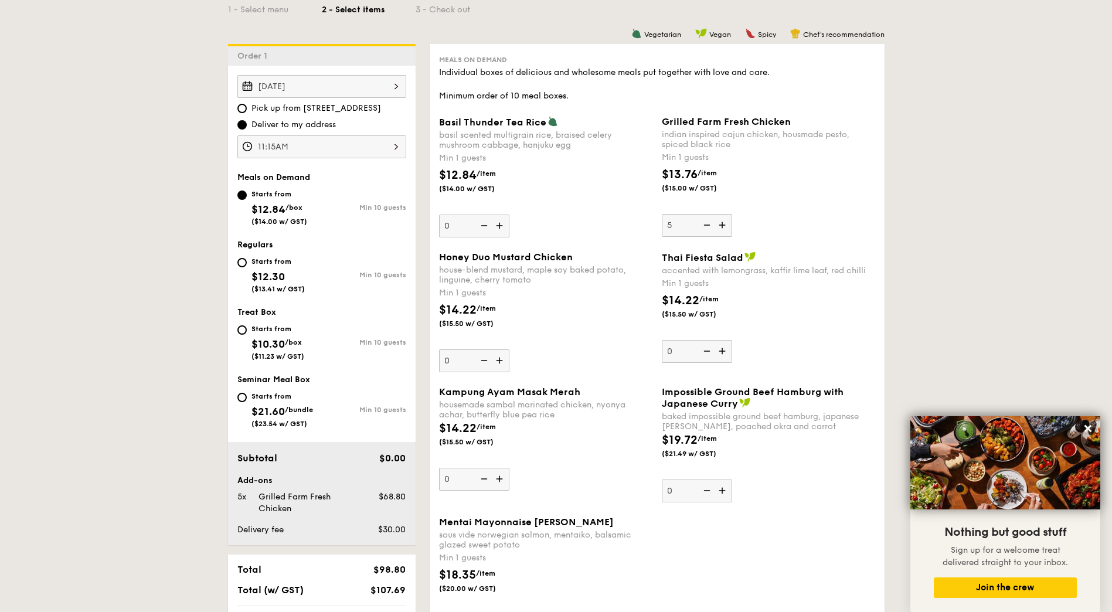
click at [264, 258] on div "Starts from" at bounding box center [277, 261] width 53 height 9
click at [247, 258] on input "Starts from $12.30 ($13.41 w/ GST) Min 10 guests" at bounding box center [241, 262] width 9 height 9
radio input "true"
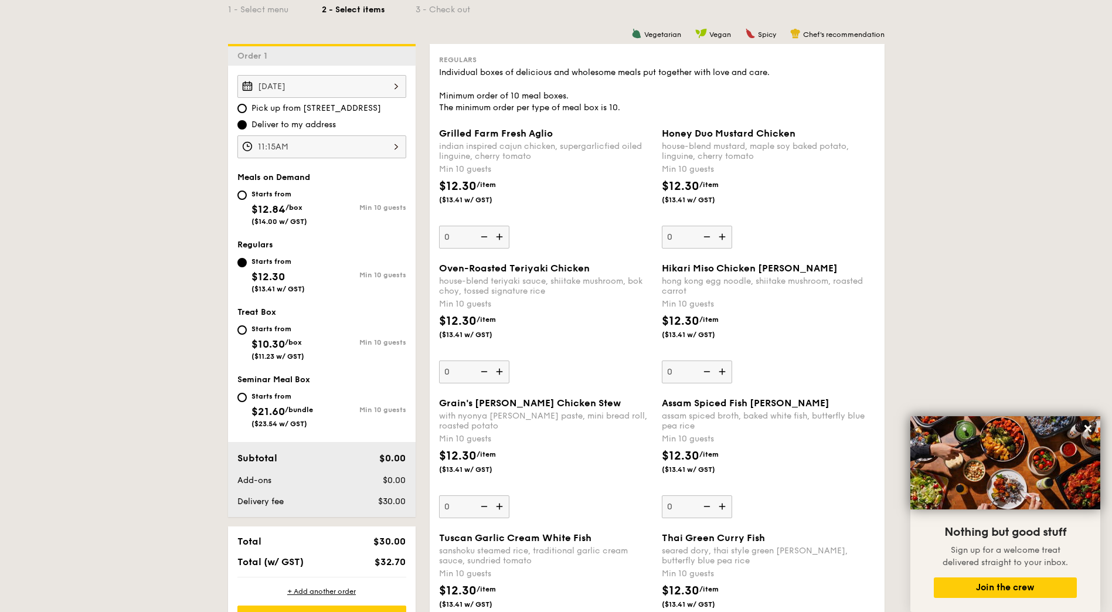
click at [720, 243] on img at bounding box center [723, 237] width 18 height 22
click at [720, 243] on input "0" at bounding box center [697, 237] width 70 height 23
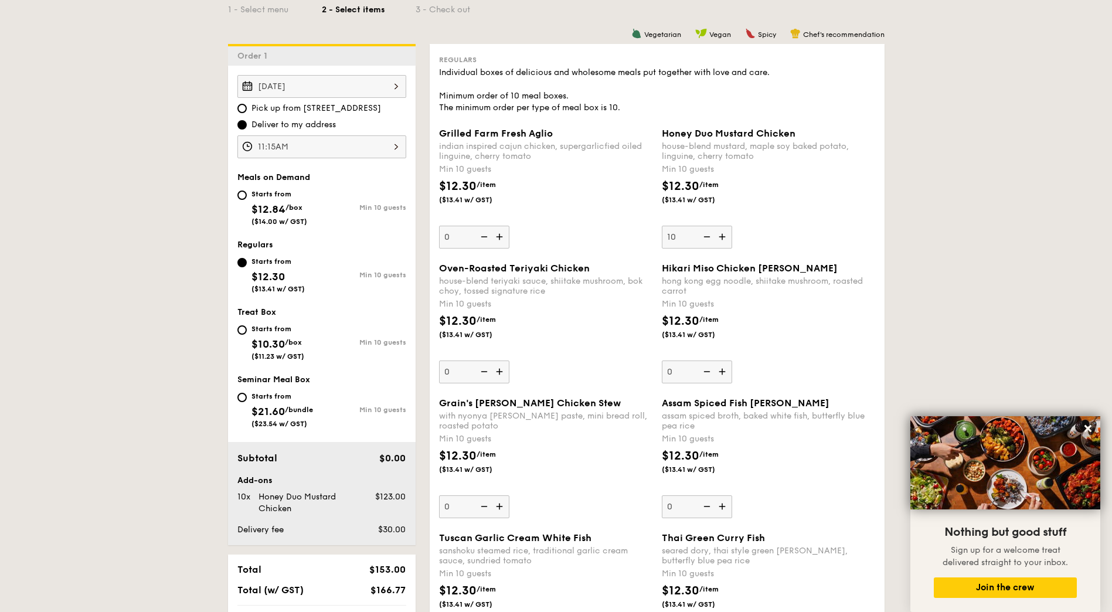
click at [709, 240] on img at bounding box center [706, 237] width 18 height 22
click at [709, 240] on input "10" at bounding box center [697, 237] width 70 height 23
type input "0"
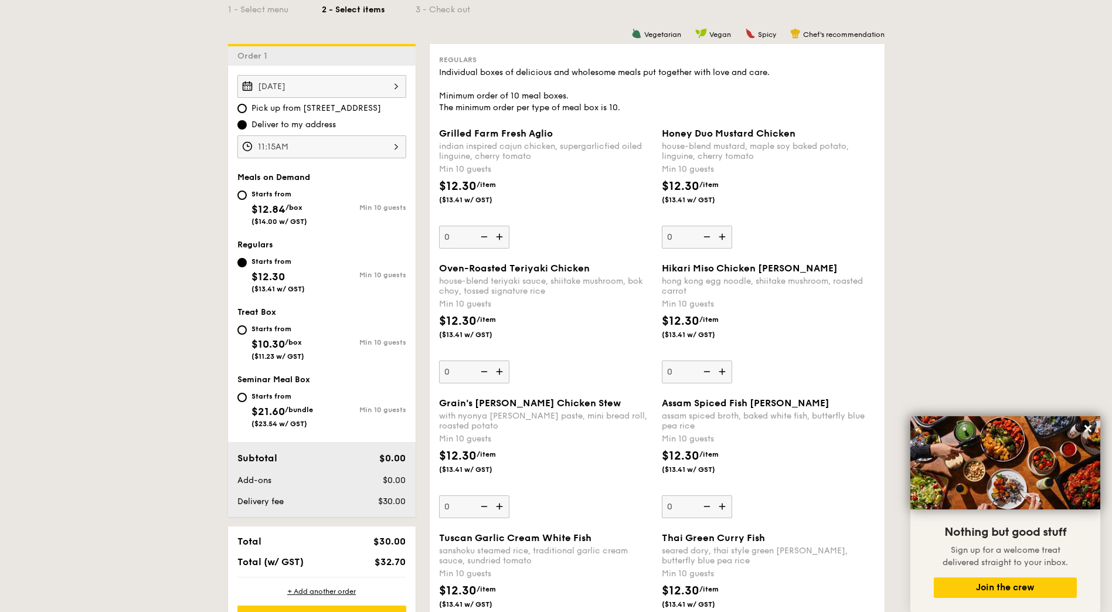
click at [279, 337] on div "Starts from $10.30 /box ($11.23 w/ GST)" at bounding box center [277, 341] width 53 height 39
click at [247, 335] on input "Starts from $10.30 /box ($11.23 w/ GST) Min 10 guests" at bounding box center [241, 329] width 9 height 9
radio input "true"
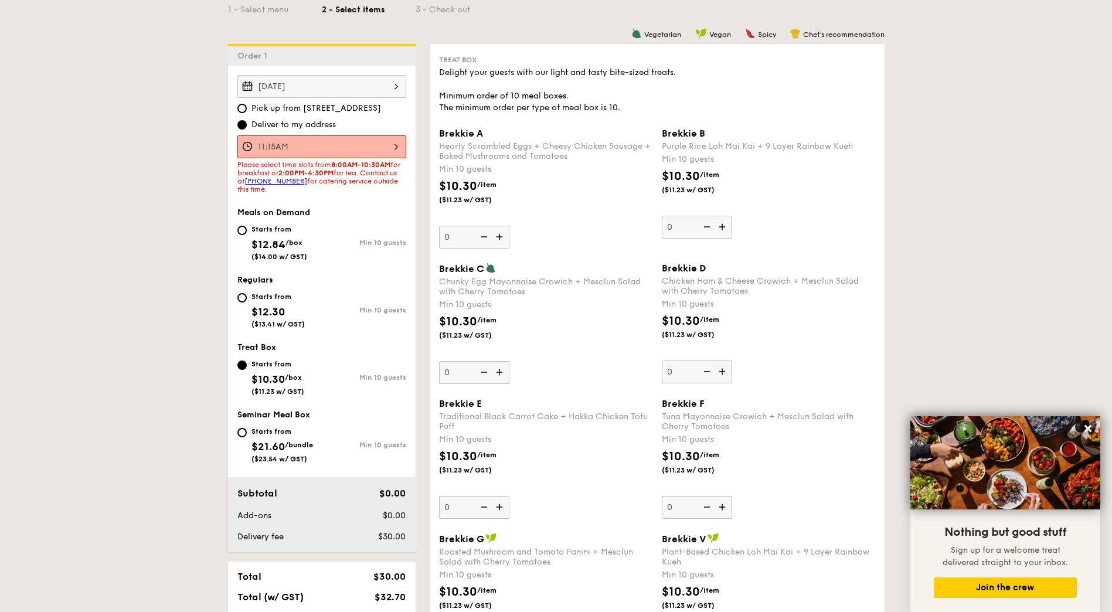
click at [278, 442] on span "$21.60" at bounding box center [267, 446] width 33 height 13
click at [247, 437] on input "Starts from $21.60 /bundle ($23.54 w/ GST) Min 10 guests" at bounding box center [241, 432] width 9 height 9
radio input "true"
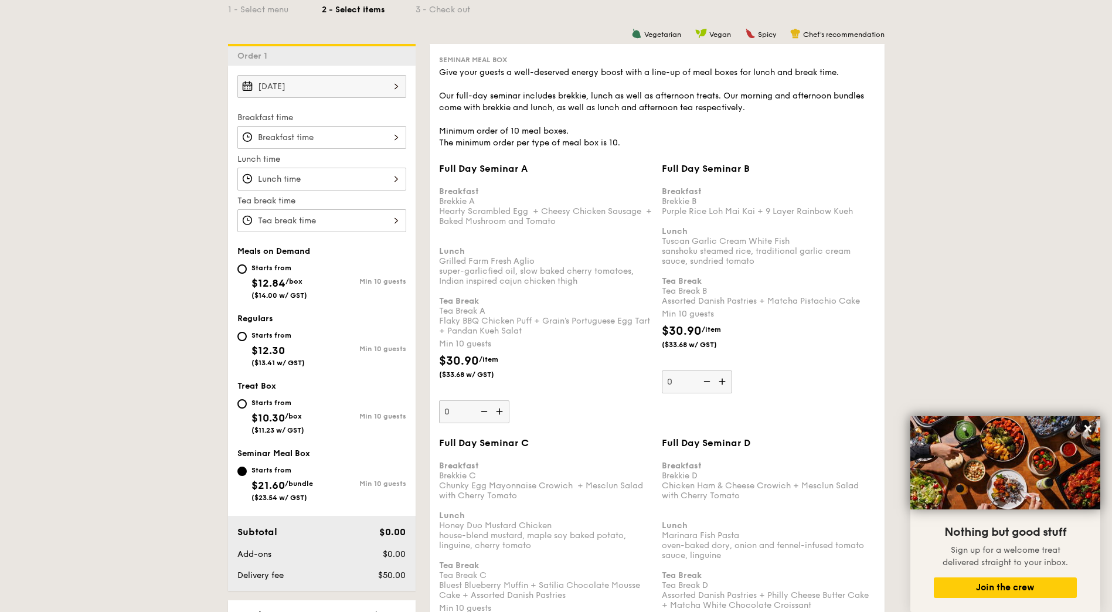
click at [274, 287] on span "$12.84" at bounding box center [268, 283] width 34 height 13
click at [247, 274] on input "Starts from $12.84 /box ($14.00 w/ GST) Min 10 guests" at bounding box center [241, 268] width 9 height 9
radio input "true"
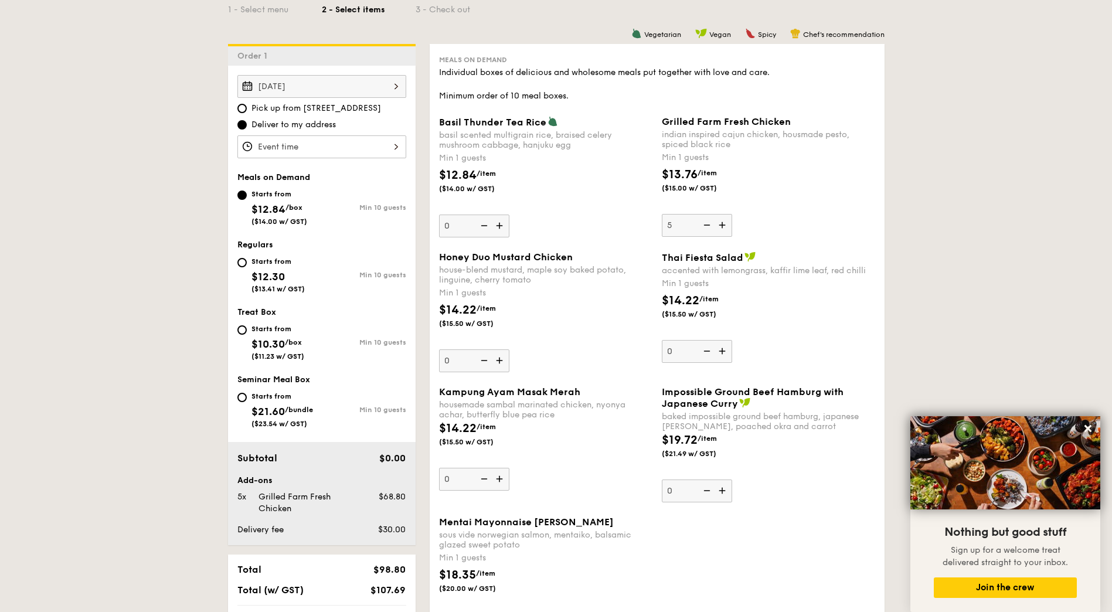
click at [726, 356] on img at bounding box center [723, 351] width 18 height 22
click at [726, 356] on input "0" at bounding box center [697, 351] width 70 height 23
click at [726, 356] on img at bounding box center [723, 351] width 18 height 22
click at [726, 356] on input "1" at bounding box center [697, 351] width 70 height 23
click at [726, 356] on img at bounding box center [723, 351] width 18 height 22
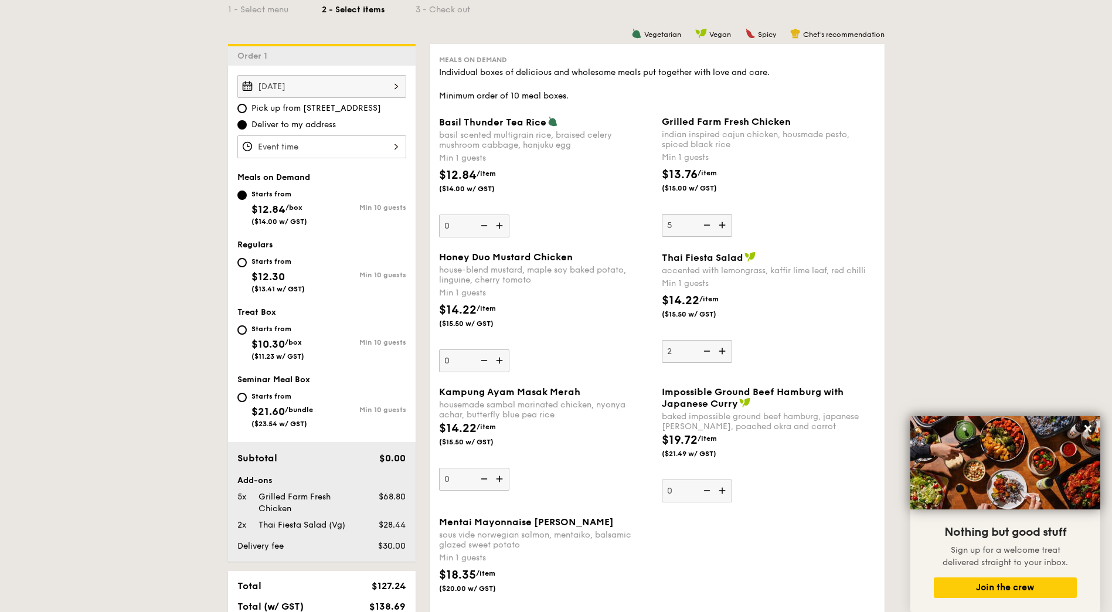
click at [726, 356] on input "2" at bounding box center [697, 351] width 70 height 23
click at [726, 356] on img at bounding box center [723, 351] width 18 height 22
click at [726, 356] on input "3" at bounding box center [697, 351] width 70 height 23
click at [726, 356] on img at bounding box center [723, 351] width 18 height 22
click at [726, 356] on input "4" at bounding box center [697, 351] width 70 height 23
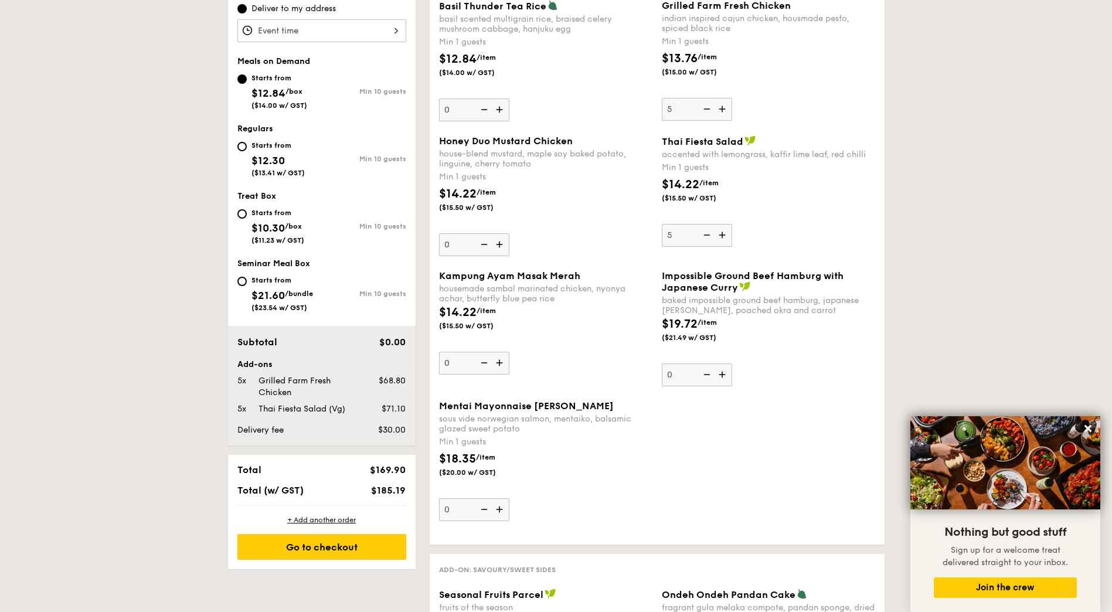
scroll to position [404, 0]
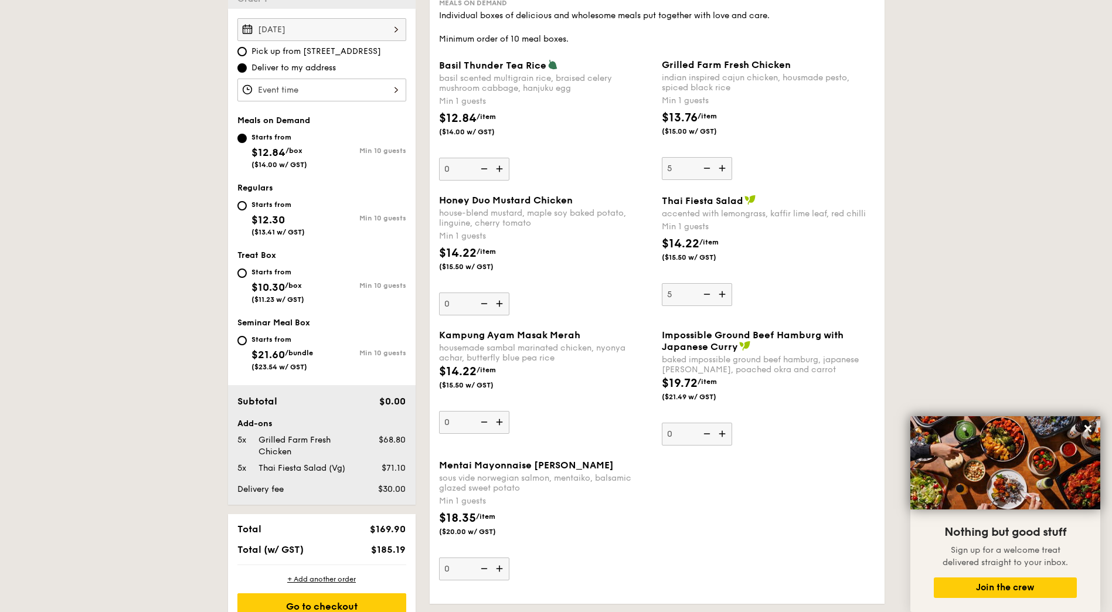
scroll to position [287, 0]
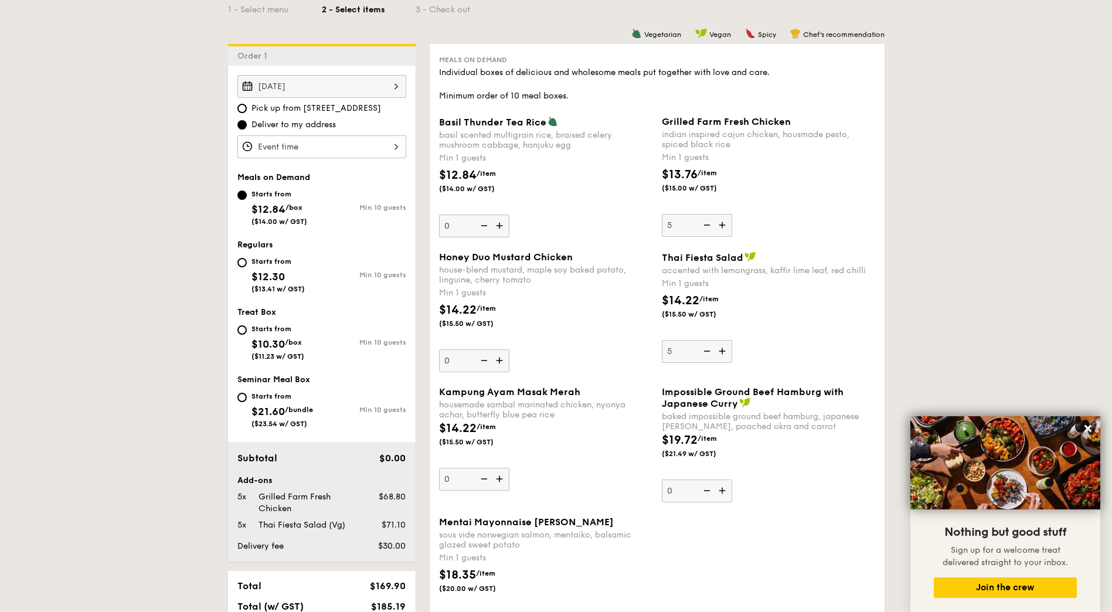
click at [707, 347] on img at bounding box center [706, 351] width 18 height 22
click at [707, 347] on input "5" at bounding box center [697, 351] width 70 height 23
click at [706, 348] on img at bounding box center [706, 351] width 18 height 22
click at [706, 348] on input "4" at bounding box center [697, 351] width 70 height 23
click at [705, 348] on img at bounding box center [706, 351] width 18 height 22
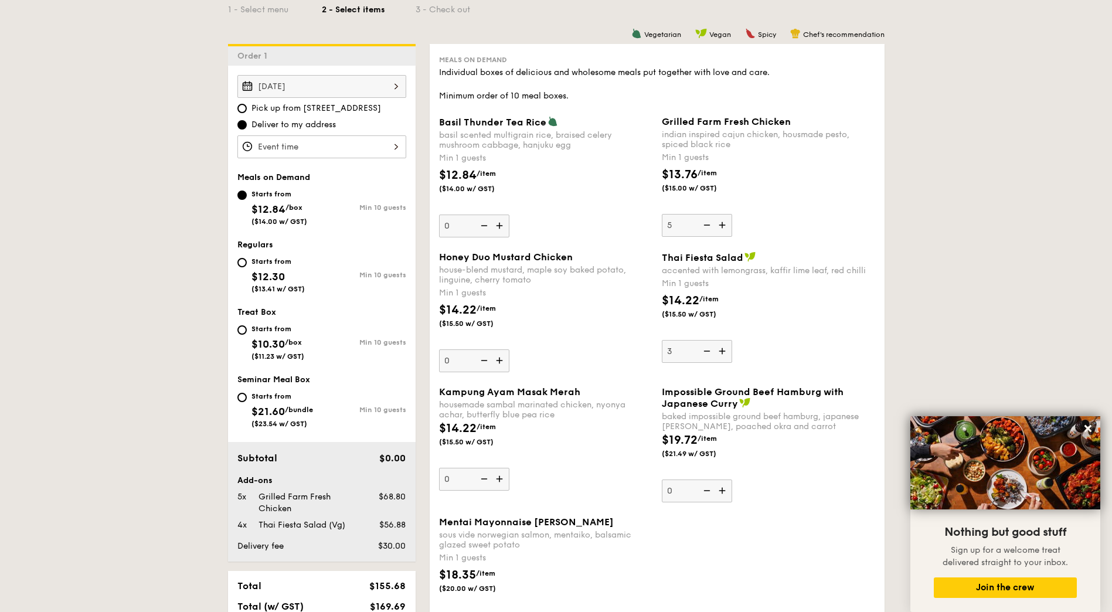
click at [705, 348] on input "3" at bounding box center [697, 351] width 70 height 23
click at [705, 348] on img at bounding box center [706, 351] width 18 height 22
click at [705, 348] on input "2" at bounding box center [697, 351] width 70 height 23
click at [705, 348] on img at bounding box center [706, 351] width 18 height 22
click at [705, 348] on input "1" at bounding box center [697, 351] width 70 height 23
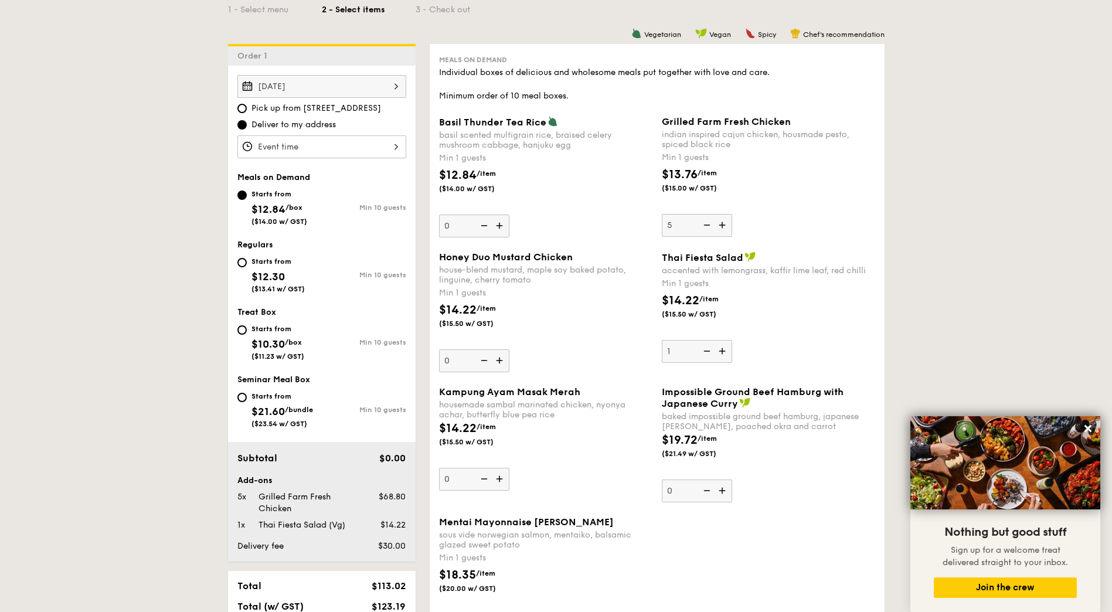
type input "0"
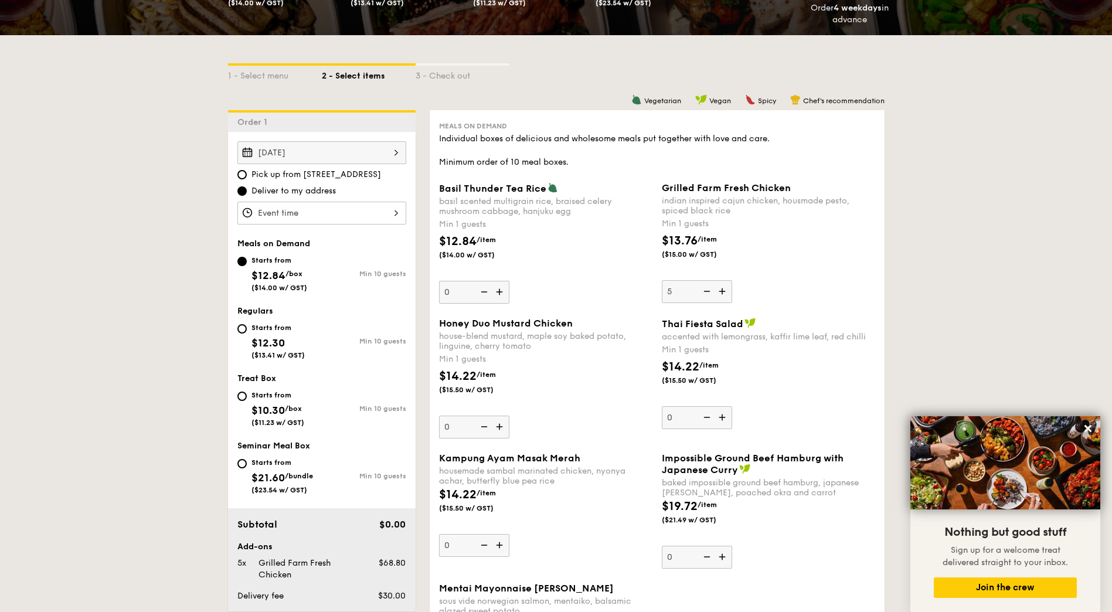
scroll to position [332, 0]
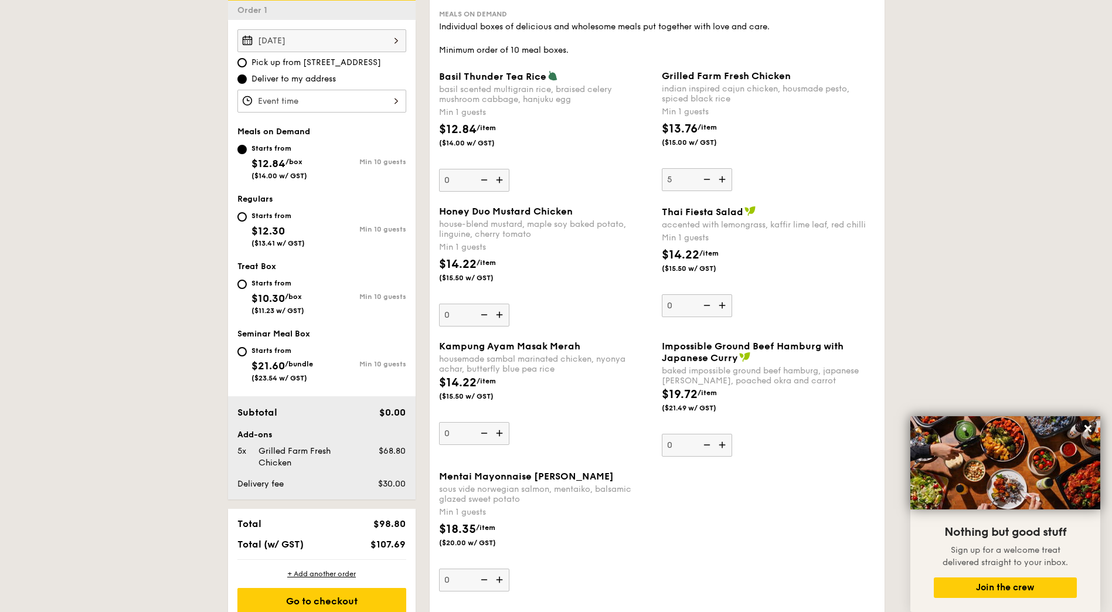
drag, startPoint x: 723, startPoint y: 191, endPoint x: 724, endPoint y: 175, distance: 15.9
click at [722, 191] on div "Basil Thunder Tea Rice basil scented multigrain rice, braised celery mushroom c…" at bounding box center [656, 137] width 445 height 135
click at [724, 175] on img at bounding box center [723, 179] width 18 height 22
click at [724, 175] on input "5" at bounding box center [697, 179] width 70 height 23
click at [724, 175] on img at bounding box center [723, 179] width 18 height 22
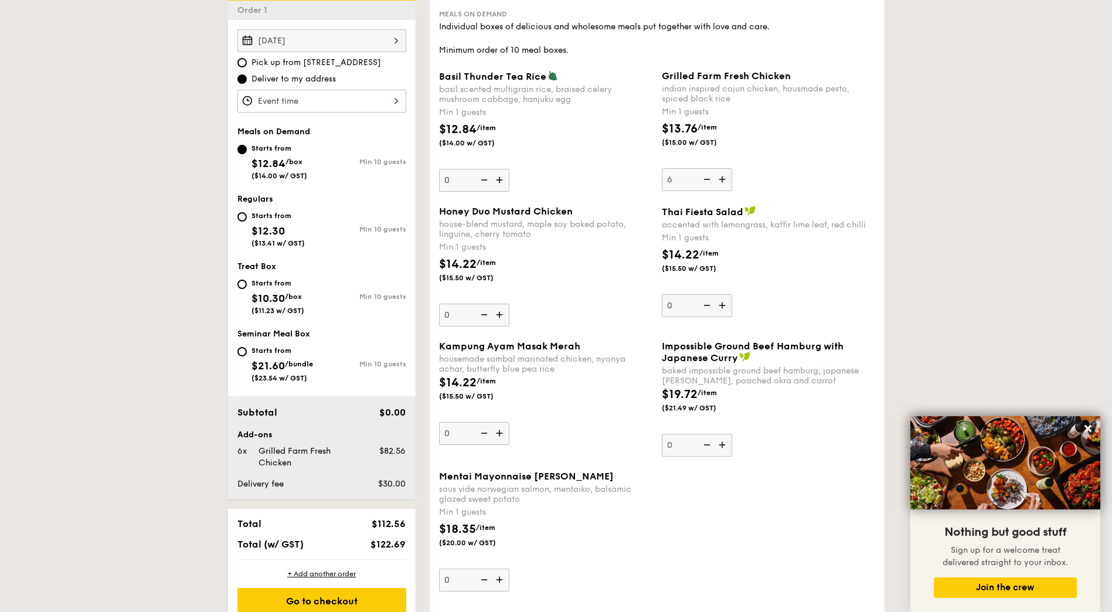
click at [724, 175] on input "6" at bounding box center [697, 179] width 70 height 23
click at [724, 175] on img at bounding box center [723, 179] width 18 height 22
click at [724, 175] on input "7" at bounding box center [697, 179] width 70 height 23
click at [724, 175] on img at bounding box center [723, 179] width 18 height 22
click at [724, 175] on input "8" at bounding box center [697, 179] width 70 height 23
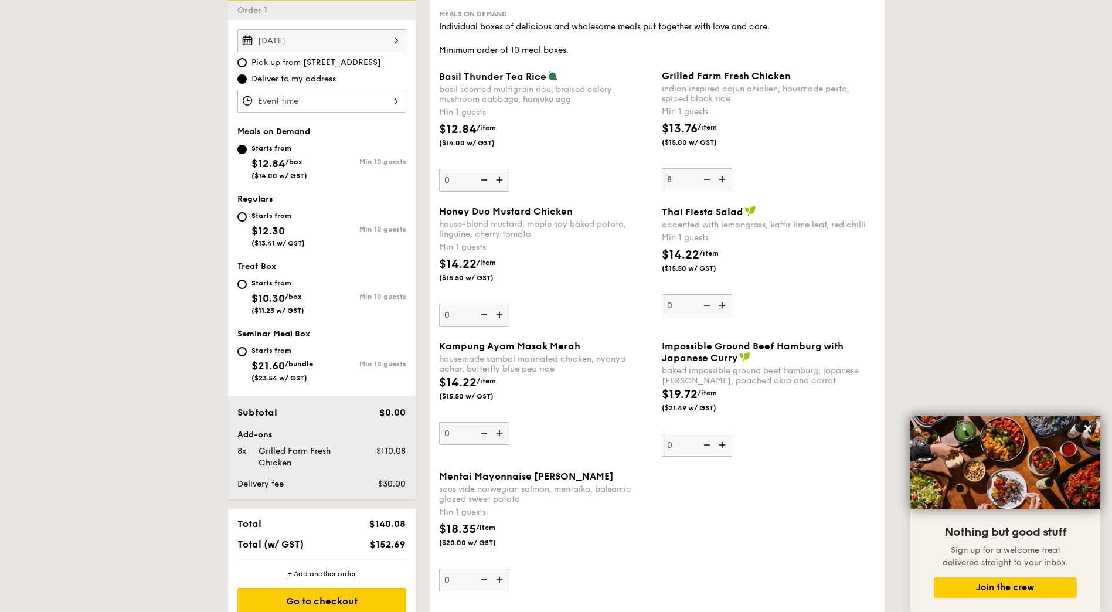
type input "9"
click at [501, 575] on img at bounding box center [501, 580] width 18 height 22
click at [501, 575] on input "0" at bounding box center [474, 580] width 70 height 23
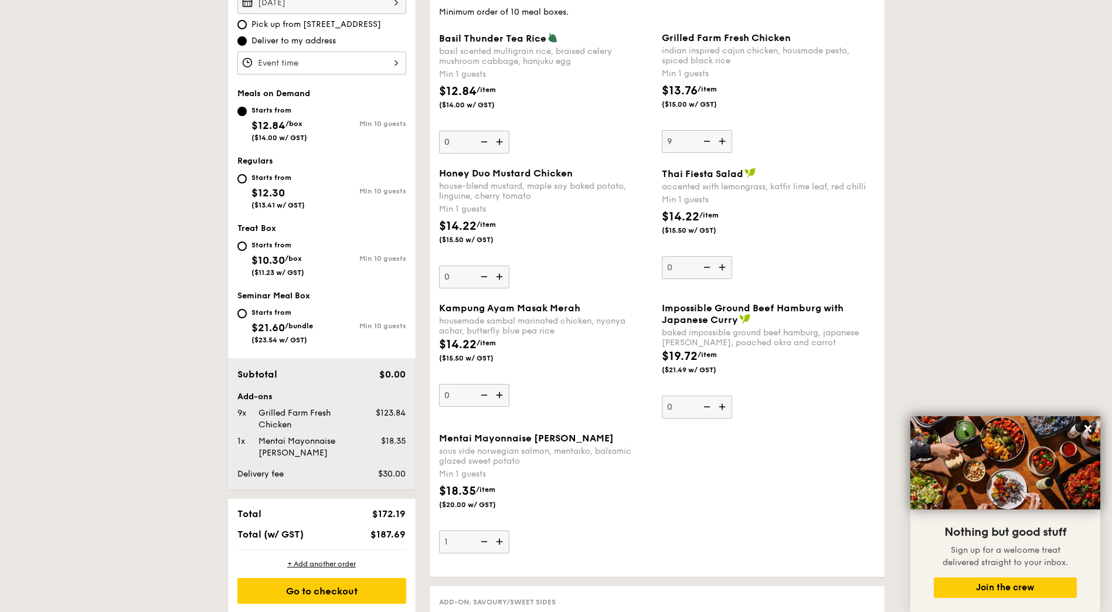
scroll to position [391, 0]
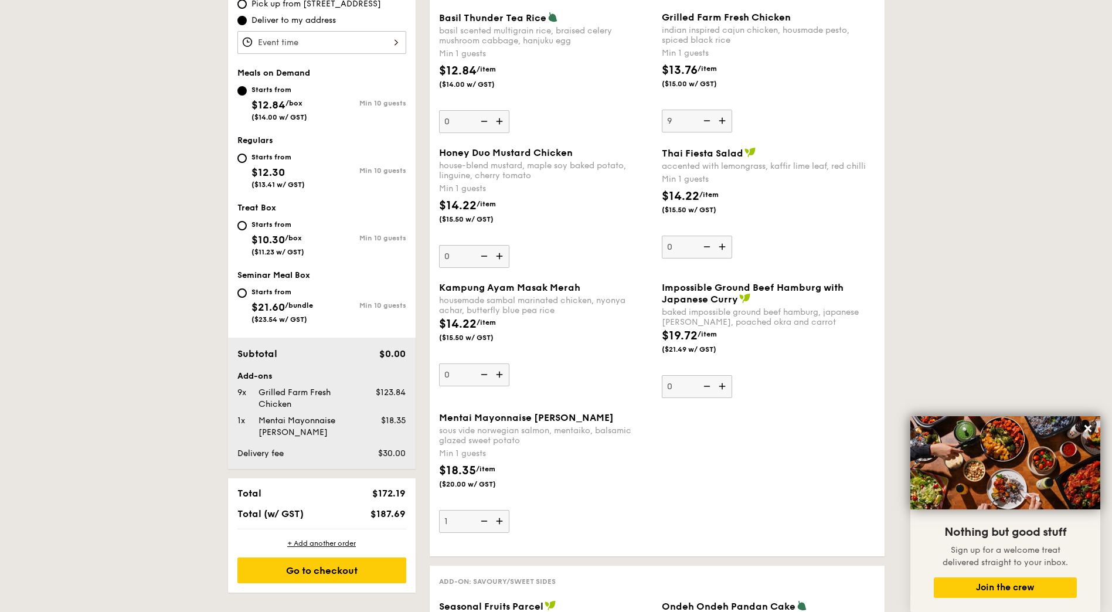
click at [501, 523] on img at bounding box center [501, 521] width 18 height 22
click at [501, 523] on input "1" at bounding box center [474, 521] width 70 height 23
type input "2"
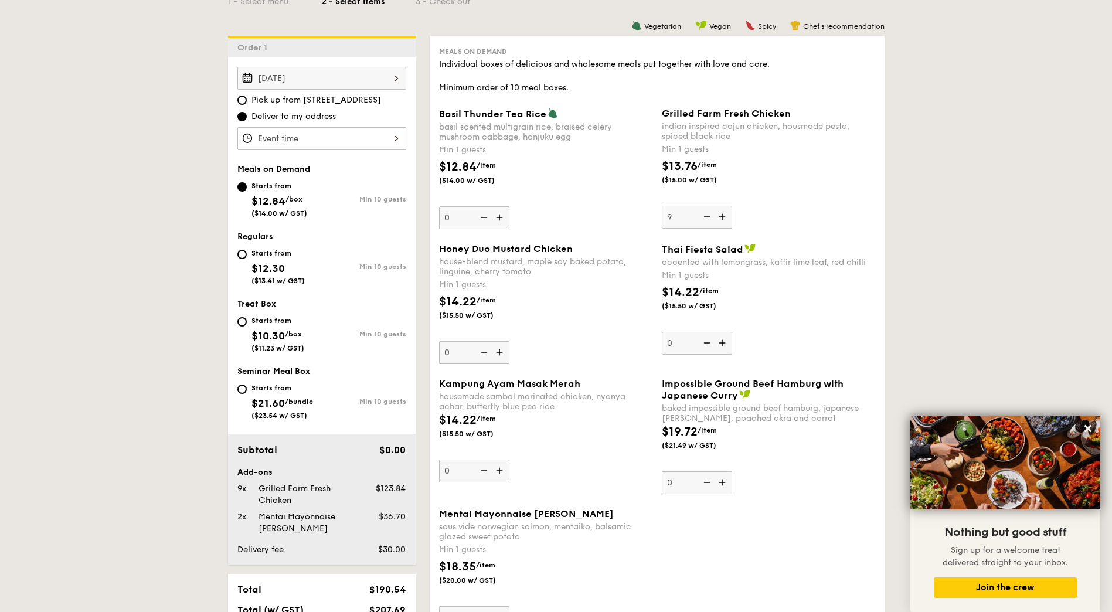
scroll to position [274, 0]
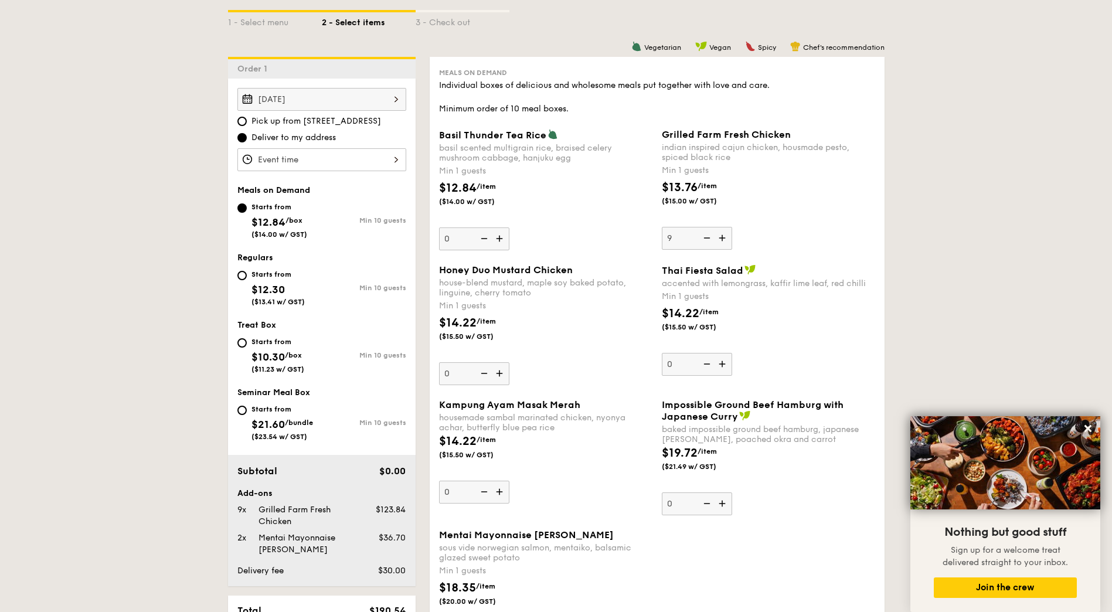
click at [707, 241] on img at bounding box center [706, 238] width 18 height 22
click at [707, 241] on input "9" at bounding box center [697, 238] width 70 height 23
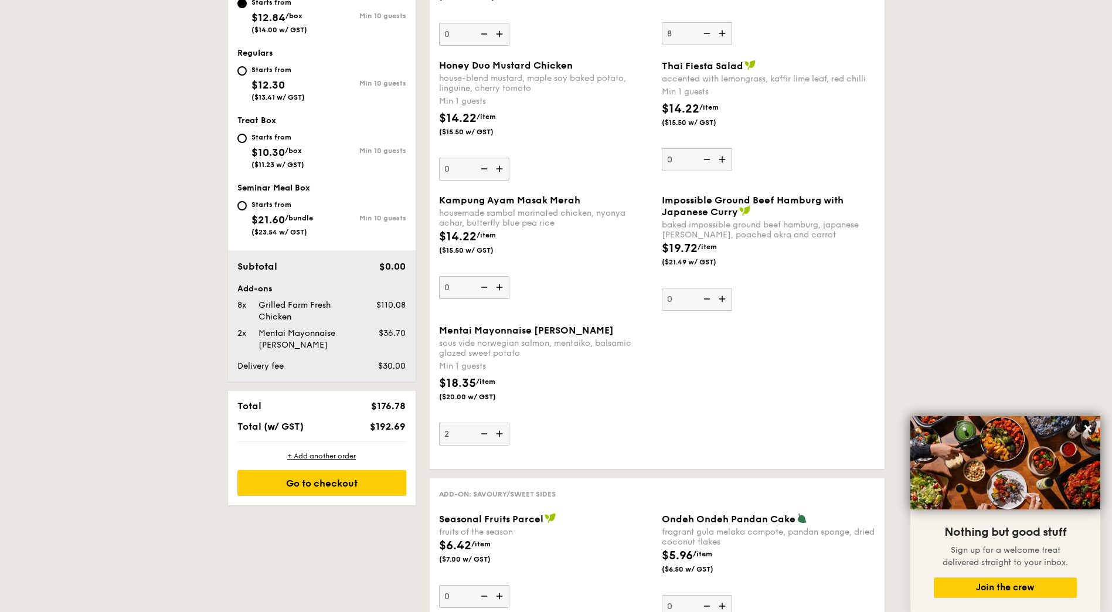
scroll to position [508, 0]
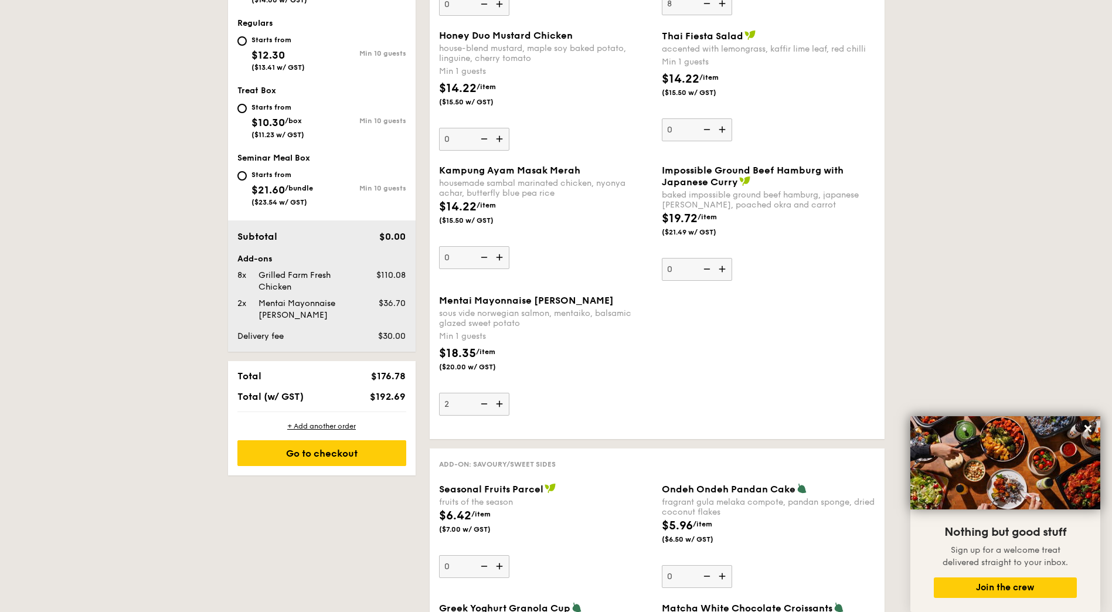
click at [673, 354] on div "Mentai Mayonnaise Aburi Salmon sous vide norwegian salmon, mentaiko, balsamic g…" at bounding box center [656, 362] width 445 height 135
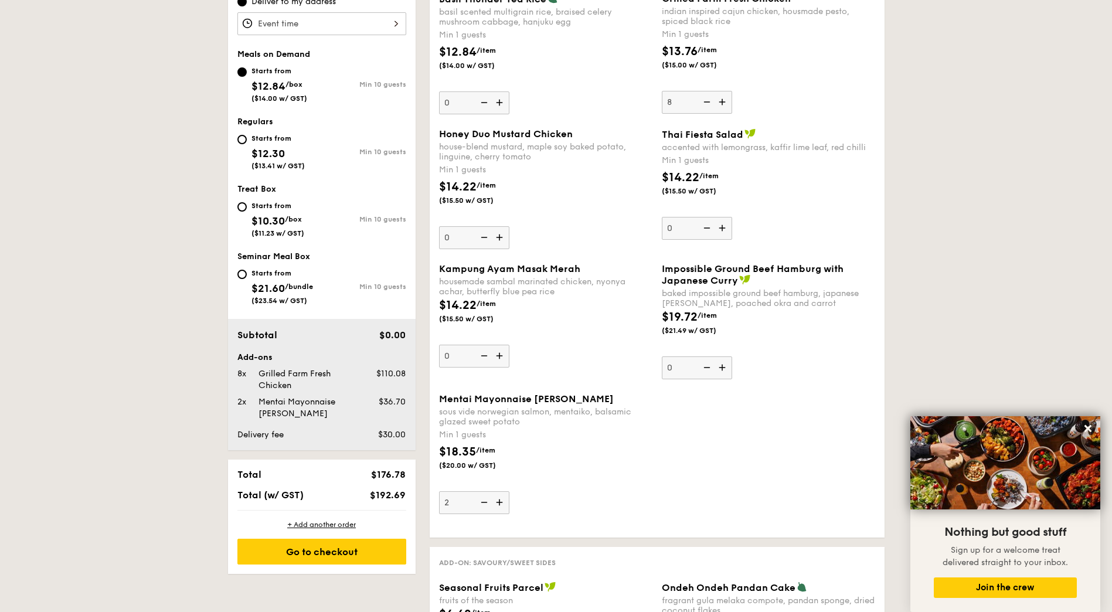
scroll to position [391, 0]
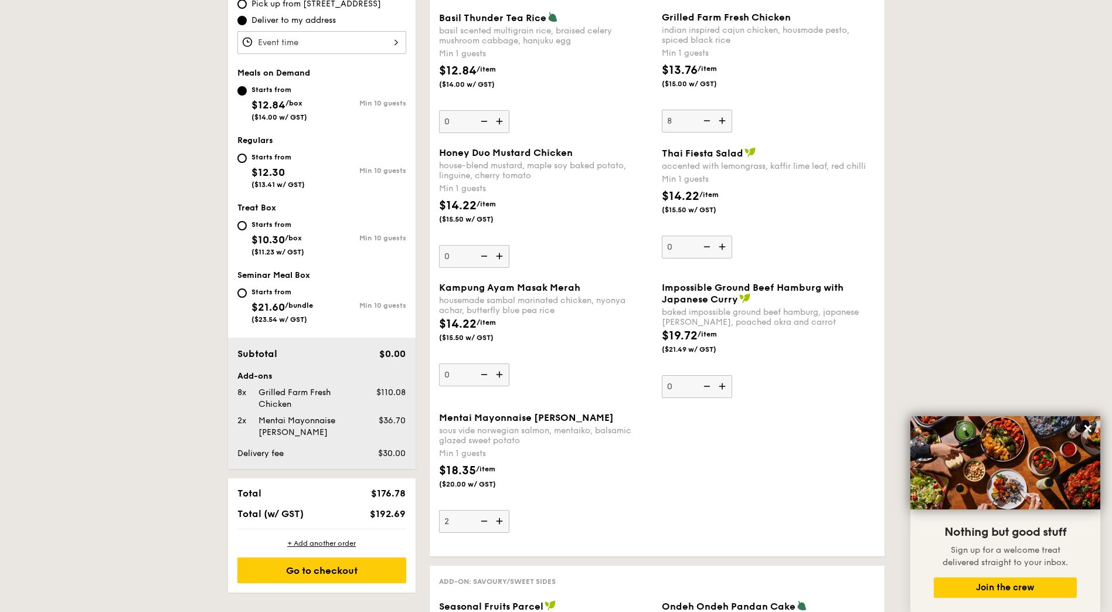
drag, startPoint x: 593, startPoint y: 326, endPoint x: 568, endPoint y: 302, distance: 34.4
click at [568, 302] on div "Kampung Ayam Masak Merah housemade sambal marinated chicken, nyonya achar, butt…" at bounding box center [545, 334] width 213 height 104
drag, startPoint x: 568, startPoint y: 302, endPoint x: 563, endPoint y: 319, distance: 18.4
click at [563, 319] on div "$14.22 /item ($15.50 w/ GST)" at bounding box center [545, 335] width 223 height 41
click at [509, 363] on input "0" at bounding box center [474, 374] width 70 height 23
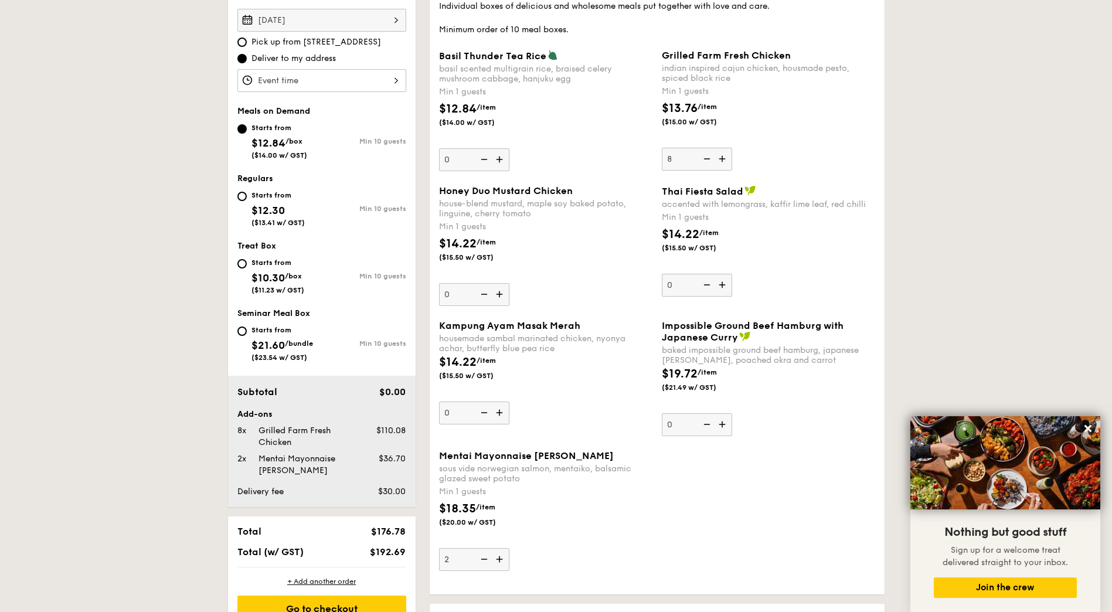
scroll to position [332, 0]
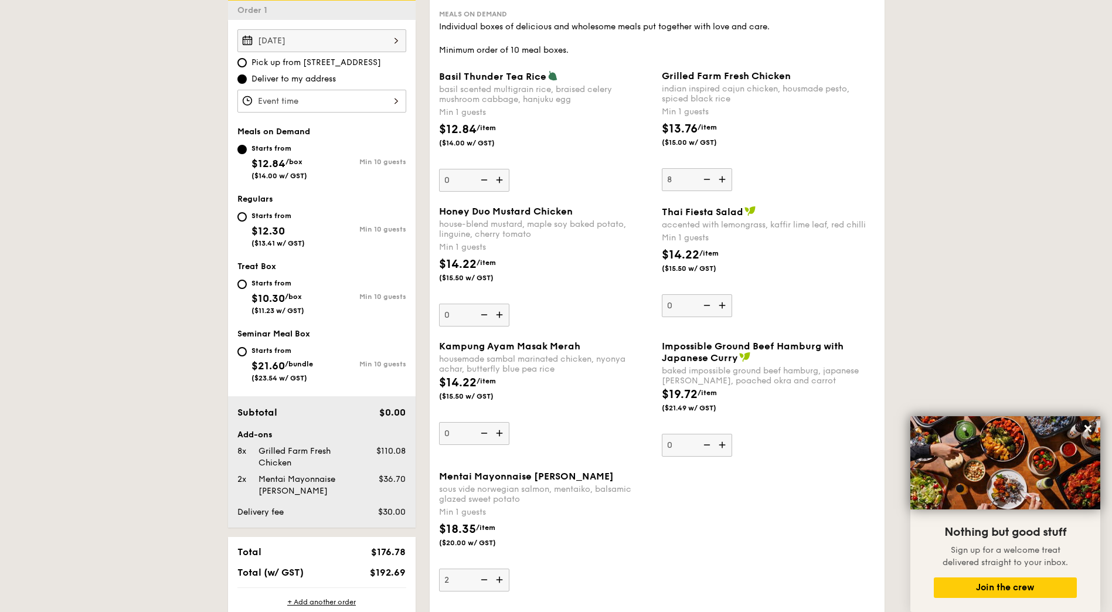
click at [706, 180] on img at bounding box center [706, 179] width 18 height 22
click at [706, 180] on input "8" at bounding box center [697, 179] width 70 height 23
type input "7"
click at [502, 317] on img at bounding box center [501, 315] width 18 height 22
click at [502, 317] on input "0" at bounding box center [474, 315] width 70 height 23
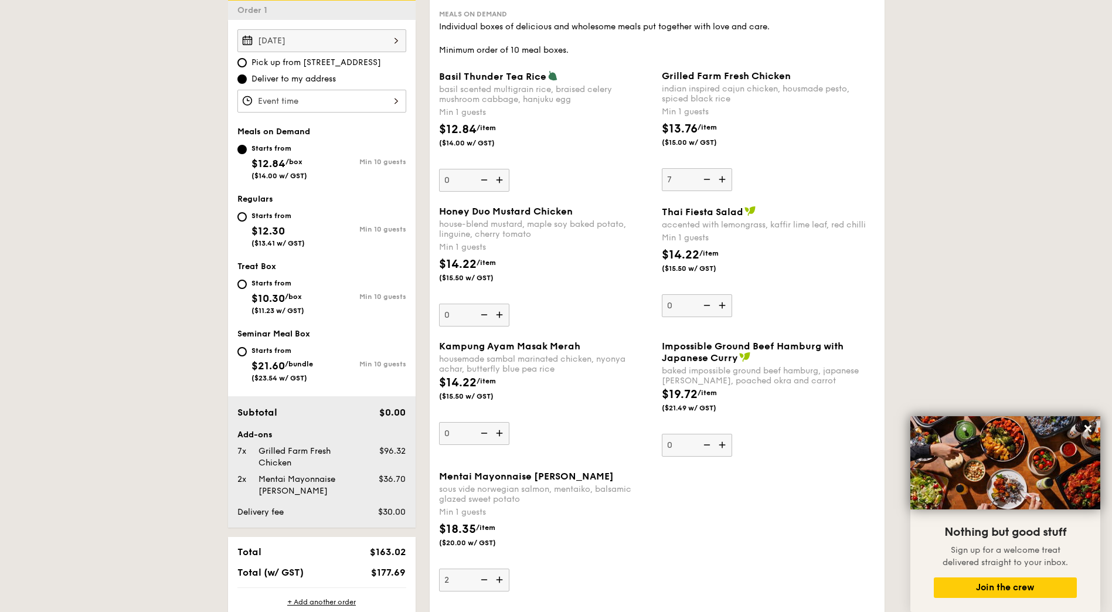
type input "1"
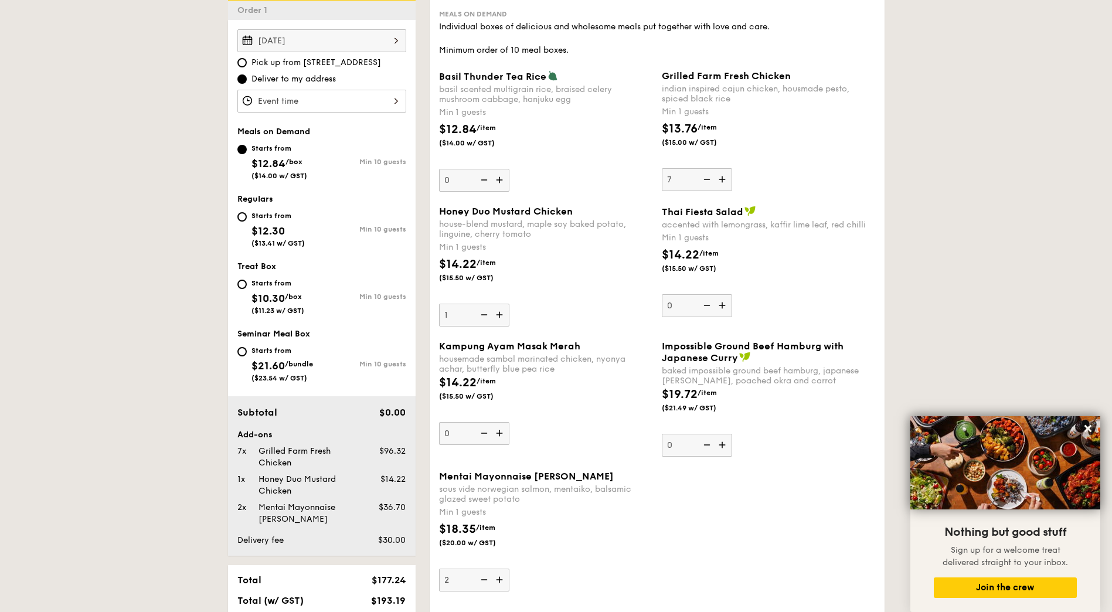
click at [709, 181] on img at bounding box center [706, 179] width 18 height 22
click at [709, 181] on input "7" at bounding box center [697, 179] width 70 height 23
type input "6"
click at [502, 432] on img at bounding box center [501, 433] width 18 height 22
click at [502, 432] on input "0" at bounding box center [474, 433] width 70 height 23
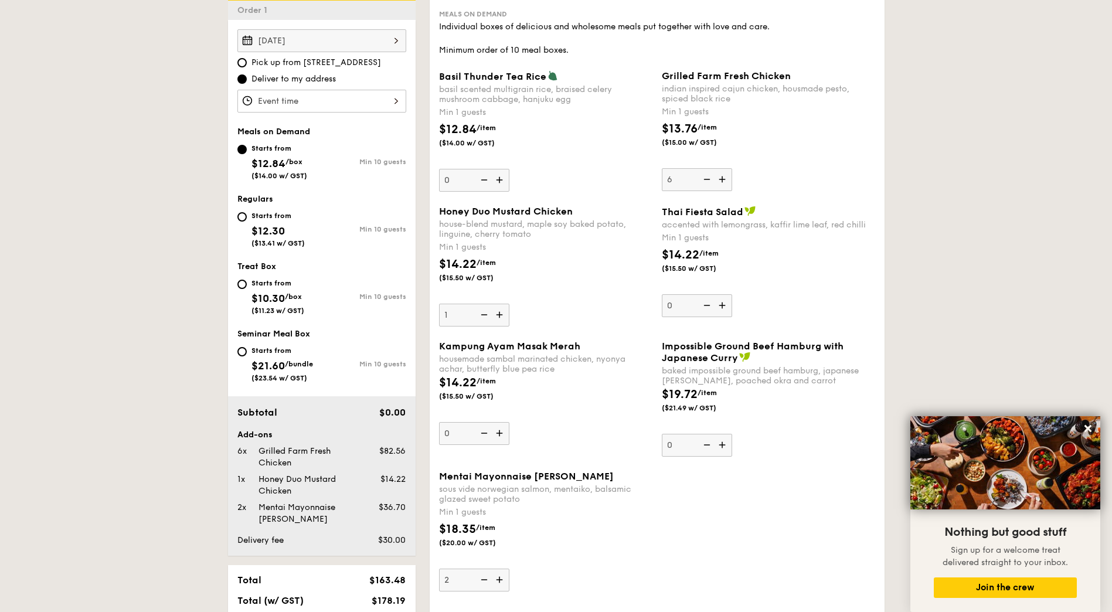
type input "1"
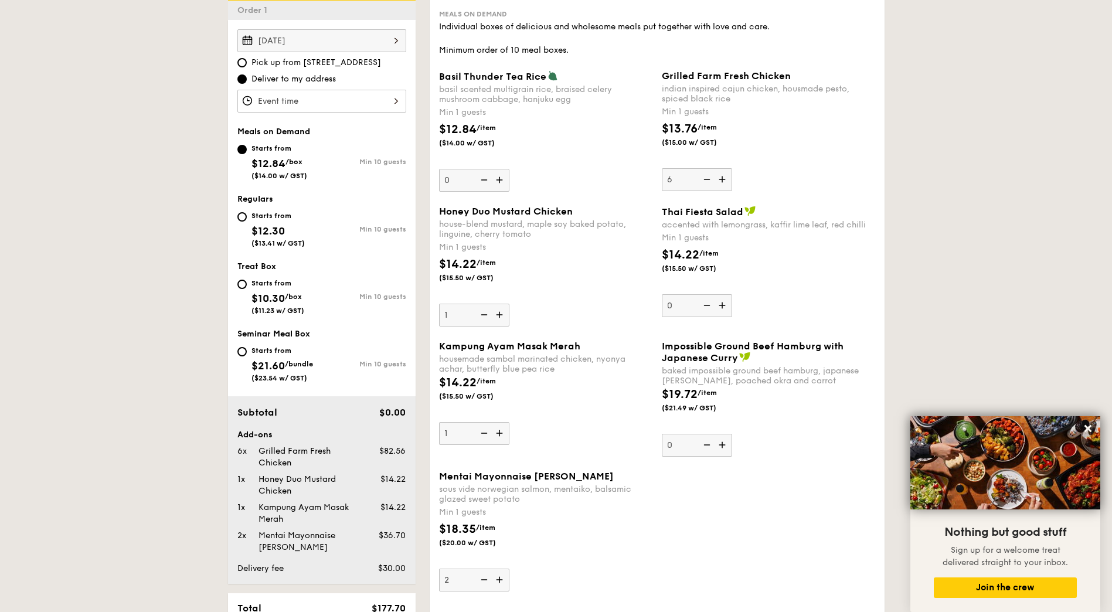
click at [709, 181] on img at bounding box center [706, 179] width 18 height 22
click at [709, 181] on input "6" at bounding box center [697, 179] width 70 height 23
type input "5"
click at [496, 182] on img at bounding box center [501, 180] width 18 height 22
click at [496, 182] on input "0" at bounding box center [474, 180] width 70 height 23
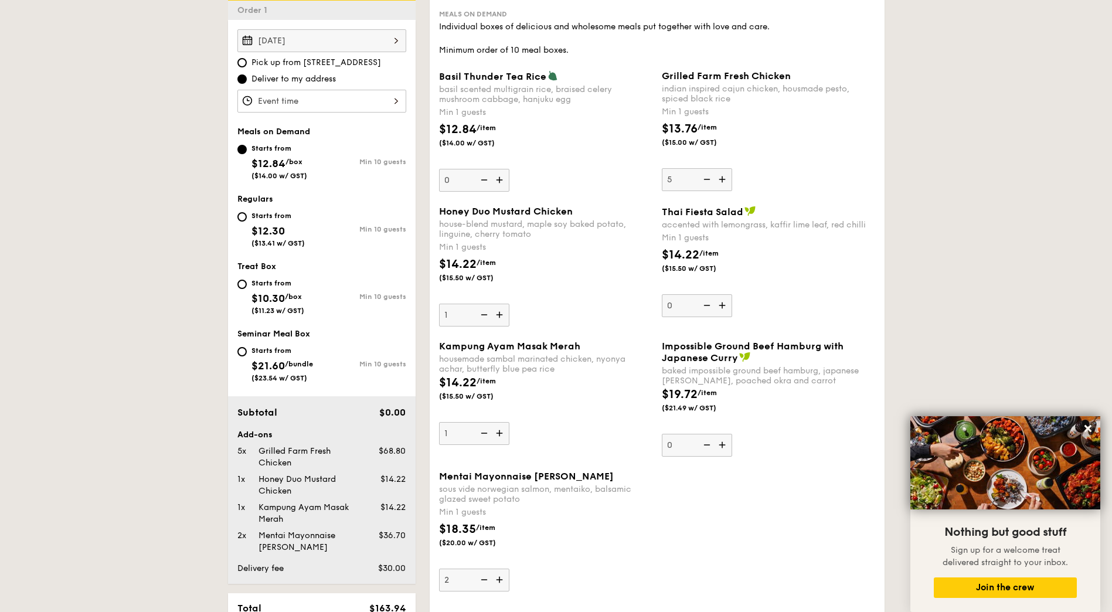
type input "1"
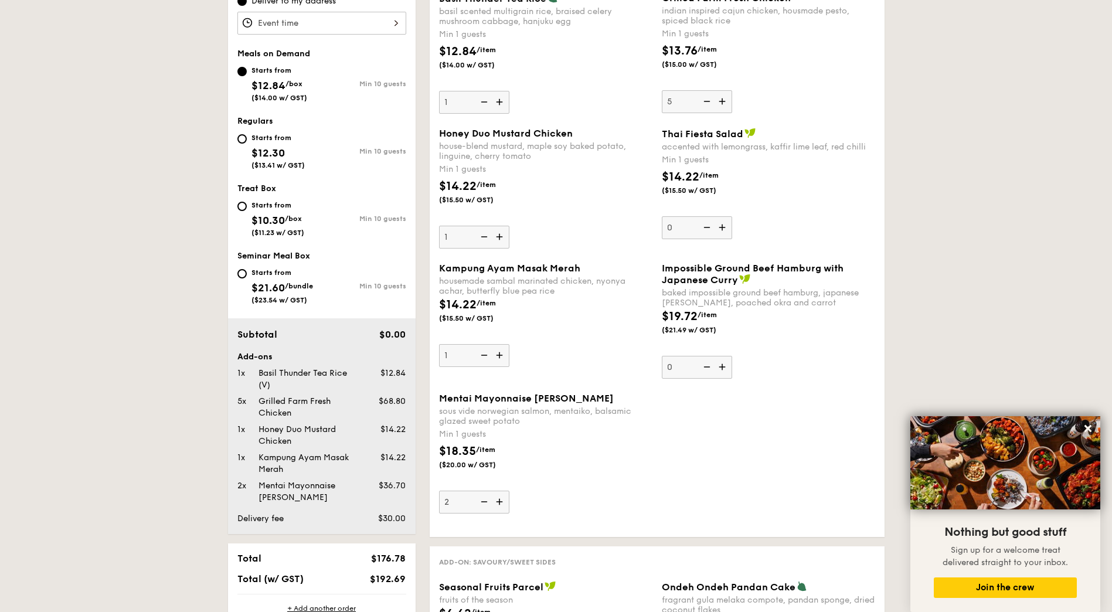
scroll to position [391, 0]
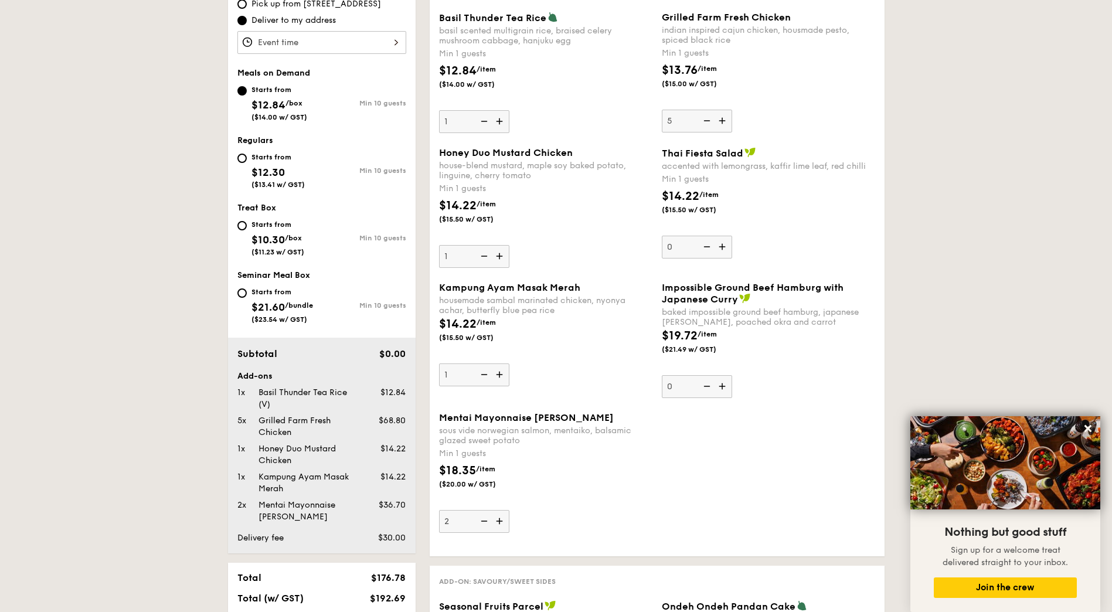
click at [501, 254] on img at bounding box center [501, 256] width 18 height 22
click at [501, 254] on input "1" at bounding box center [474, 256] width 70 height 23
type input "2"
click at [706, 125] on img at bounding box center [706, 121] width 18 height 22
click at [706, 125] on input "5" at bounding box center [697, 121] width 70 height 23
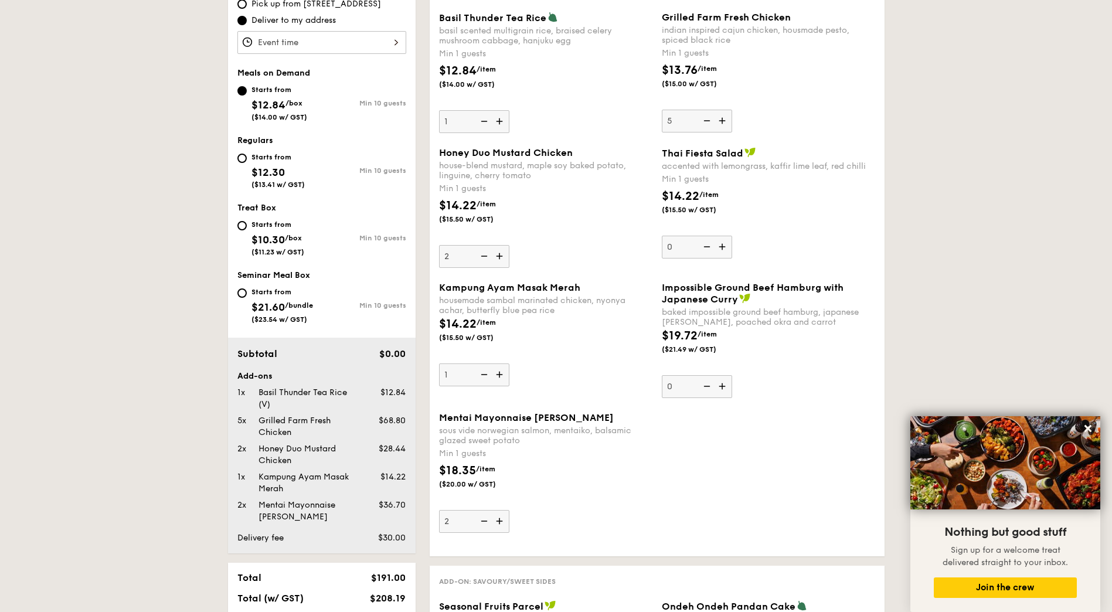
type input "4"
click at [486, 370] on img at bounding box center [483, 374] width 18 height 22
click at [486, 370] on input "1" at bounding box center [474, 374] width 70 height 23
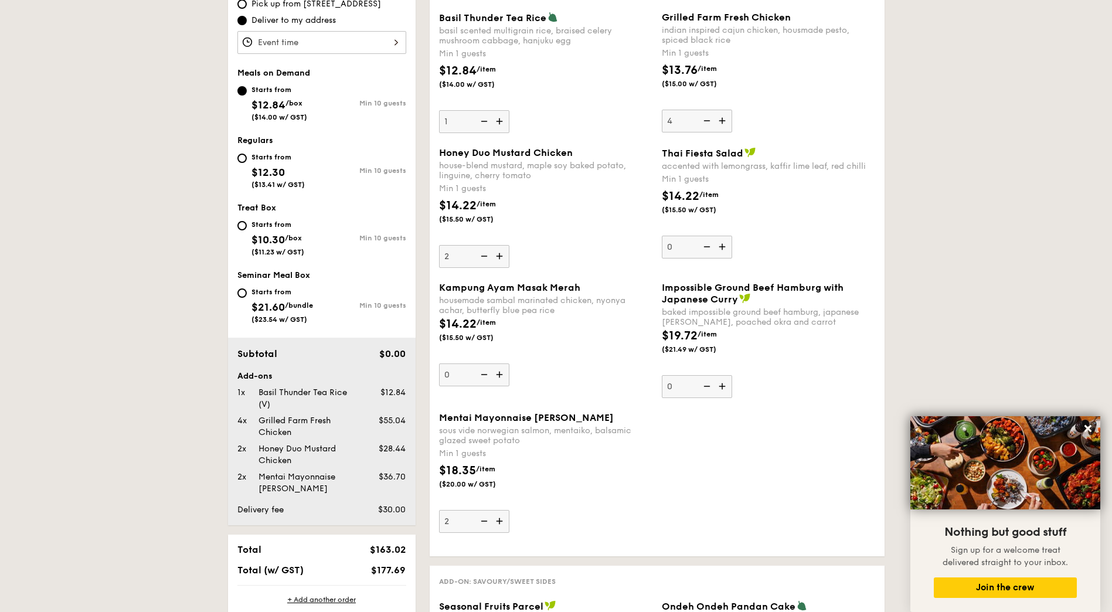
click at [501, 375] on img at bounding box center [501, 374] width 18 height 22
click at [501, 375] on input "0" at bounding box center [474, 374] width 70 height 23
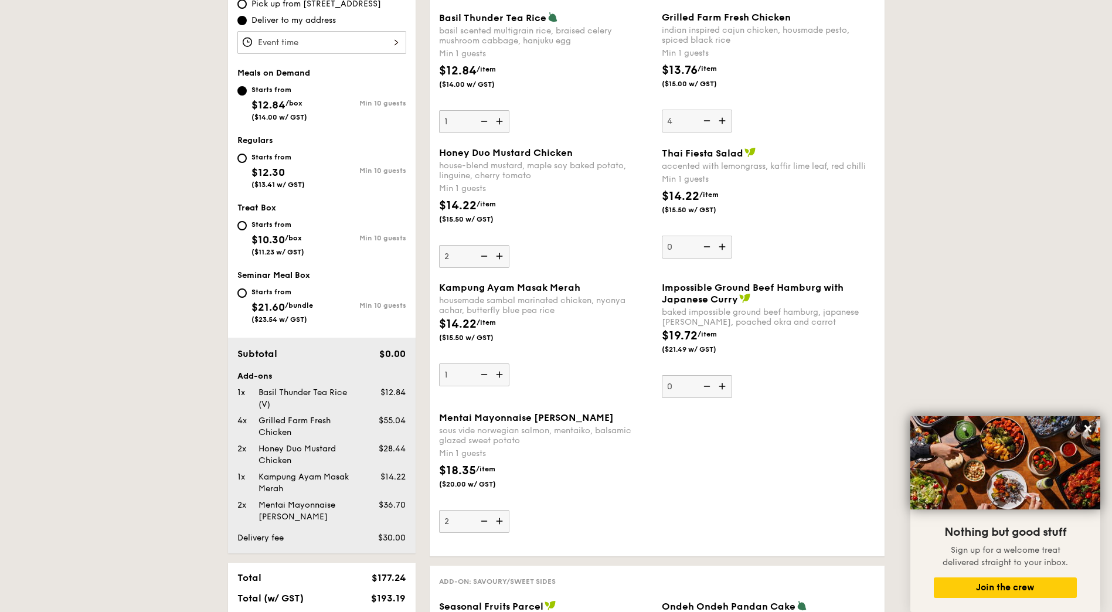
click at [501, 375] on img at bounding box center [501, 374] width 18 height 22
click at [501, 375] on input "1" at bounding box center [474, 374] width 70 height 23
type input "2"
click at [709, 120] on img at bounding box center [706, 121] width 18 height 22
click at [709, 120] on input "4" at bounding box center [697, 121] width 70 height 23
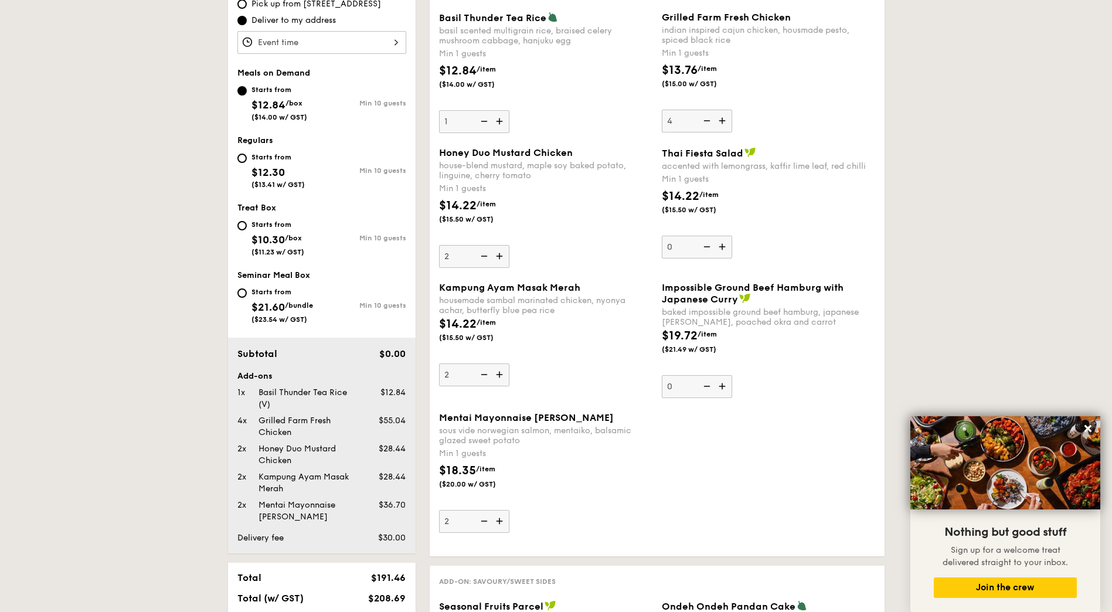
type input "3"
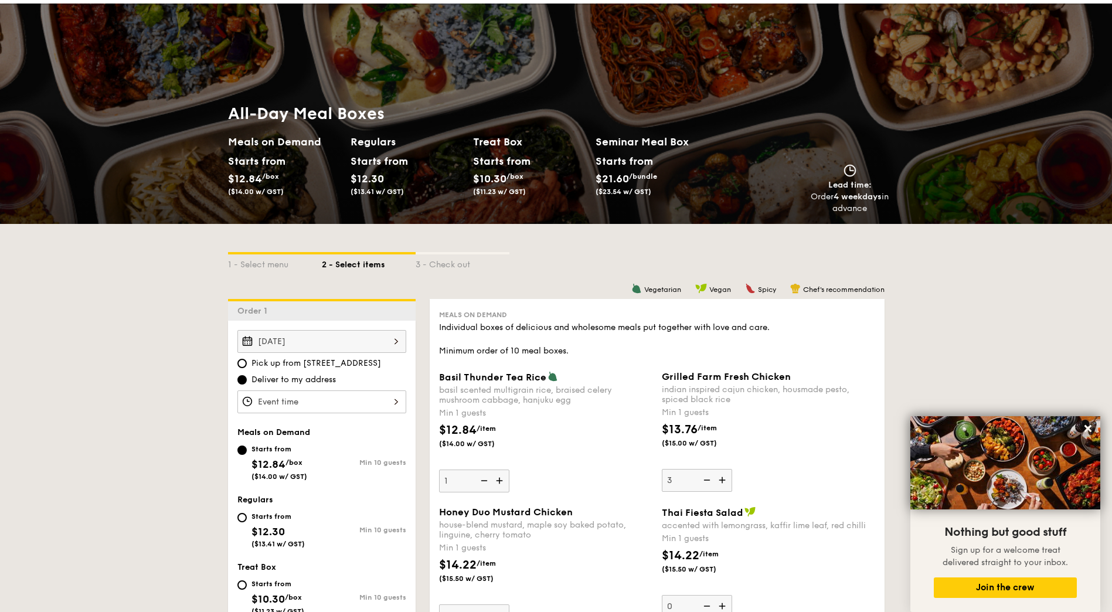
scroll to position [0, 0]
